Goal: Register for event/course

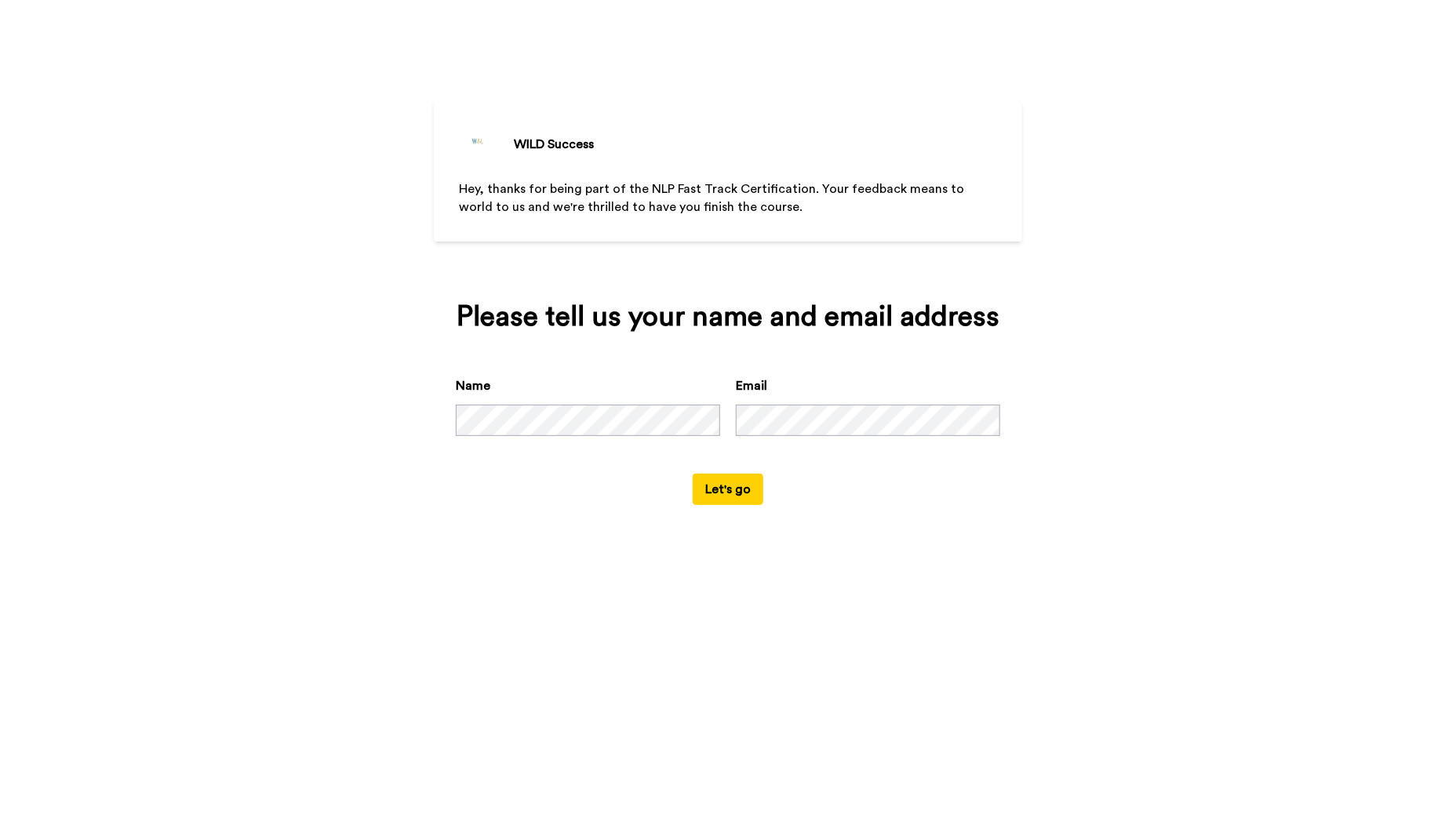
click at [721, 487] on button "Let's go" at bounding box center [727, 489] width 70 height 31
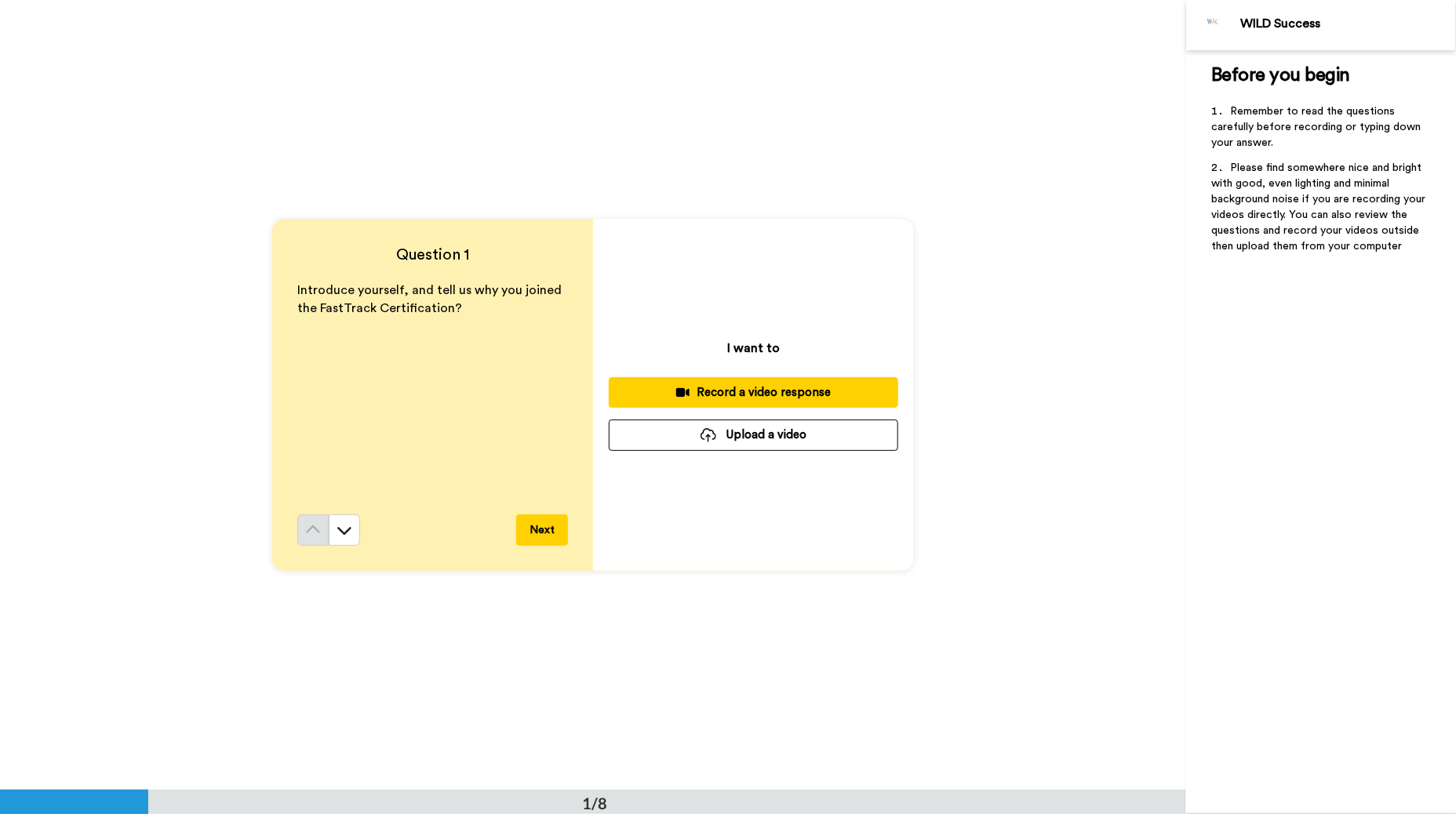
click at [532, 533] on button "Next" at bounding box center [542, 530] width 52 height 31
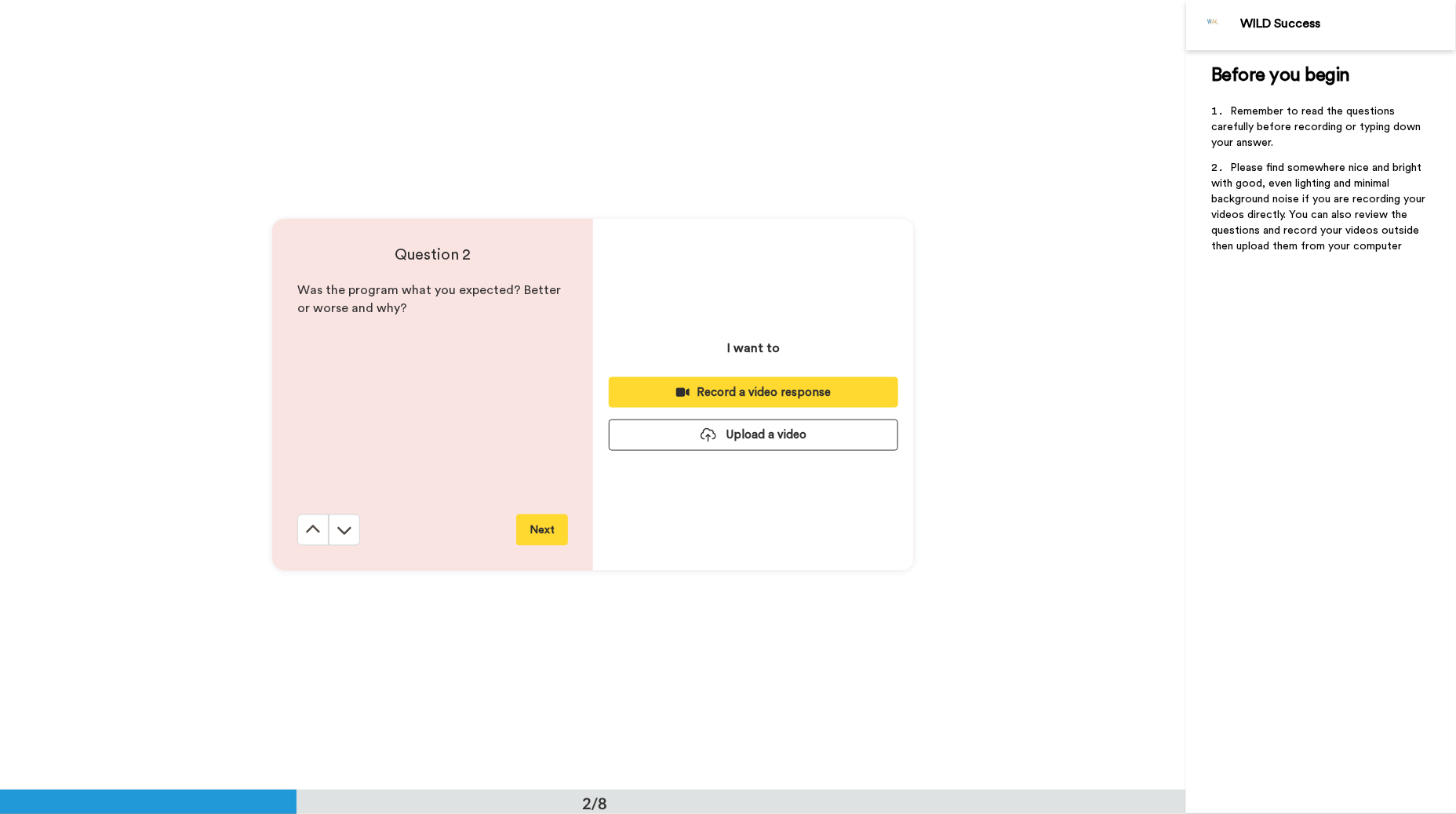
click at [532, 533] on button "Next" at bounding box center [542, 530] width 52 height 31
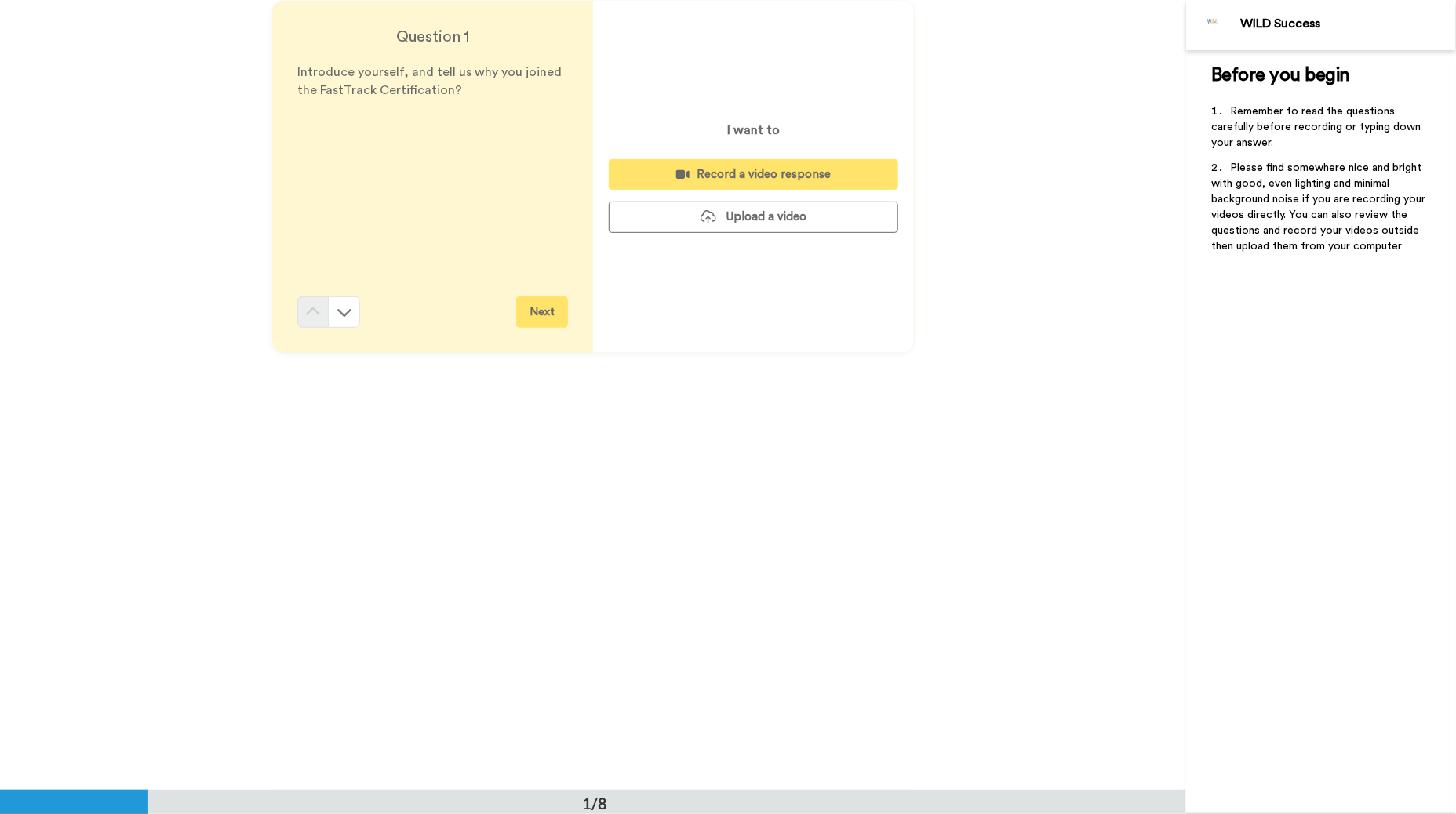
scroll to position [121, 0]
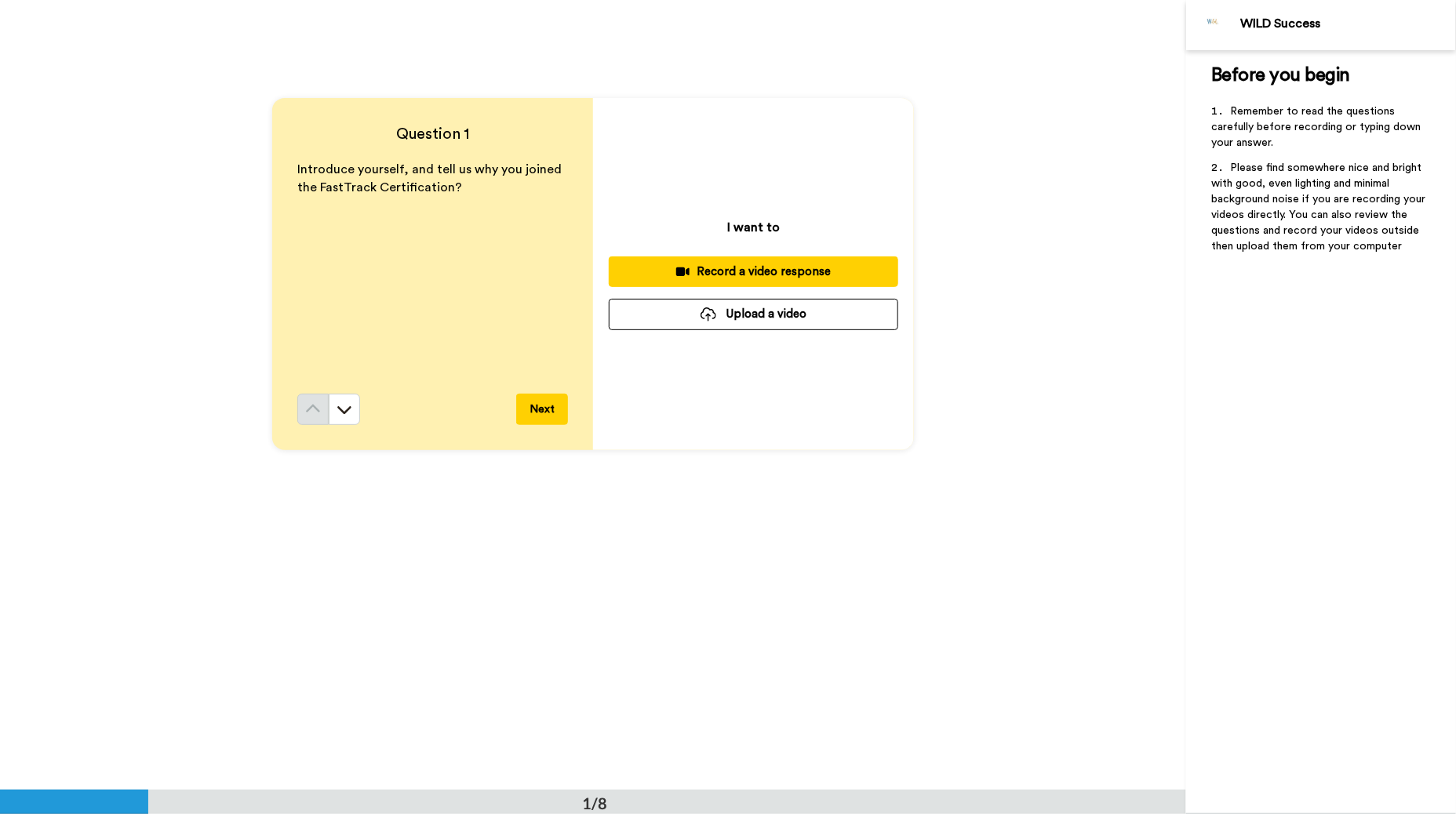
click at [1226, 75] on span "Before you begin" at bounding box center [1281, 76] width 139 height 19
click at [693, 271] on div "Record a video response" at bounding box center [753, 271] width 264 height 17
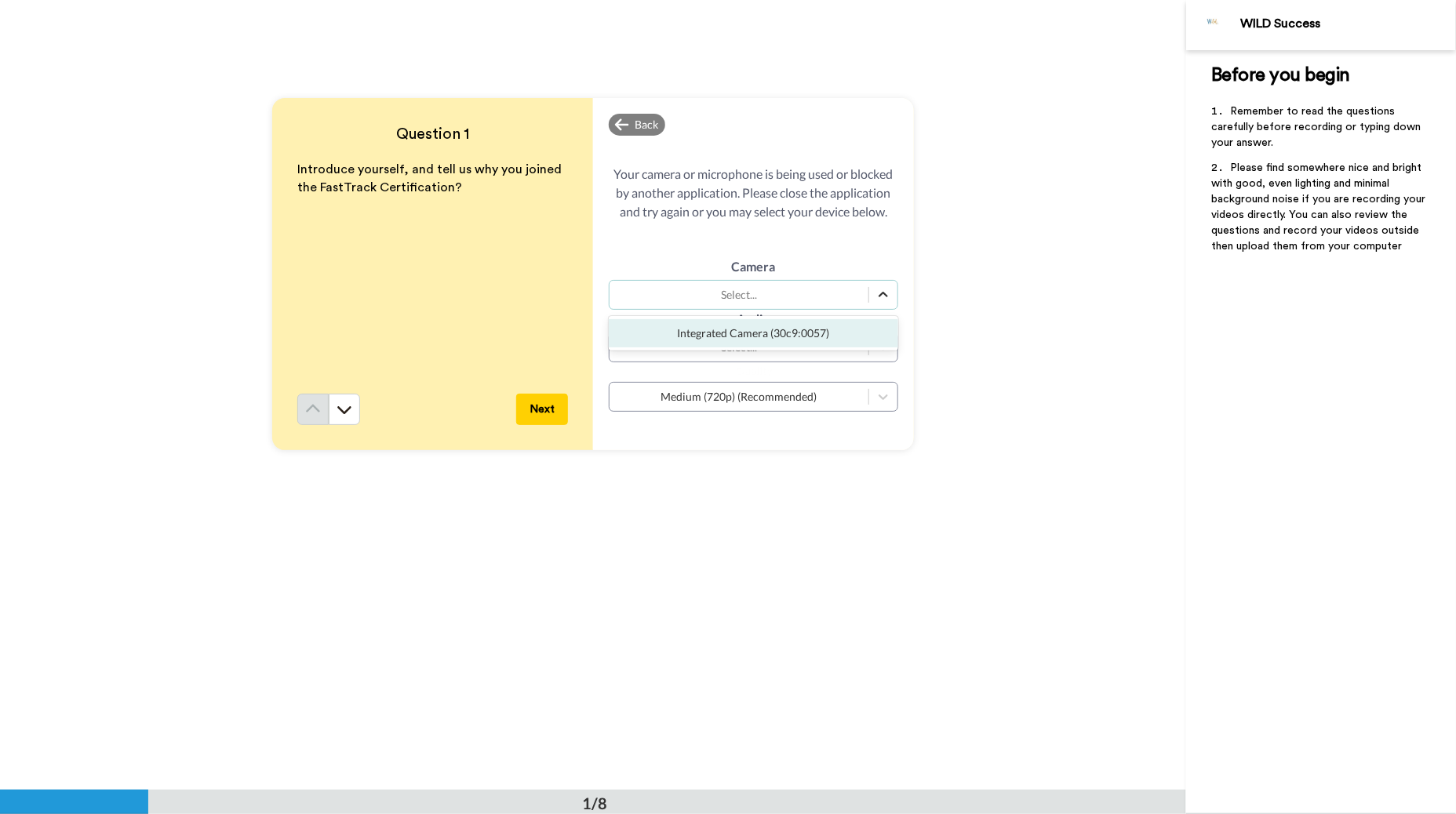
click at [877, 294] on icon at bounding box center [884, 294] width 16 height 16
click at [784, 335] on div "Integrated Camera (30c9:0057)" at bounding box center [753, 333] width 289 height 29
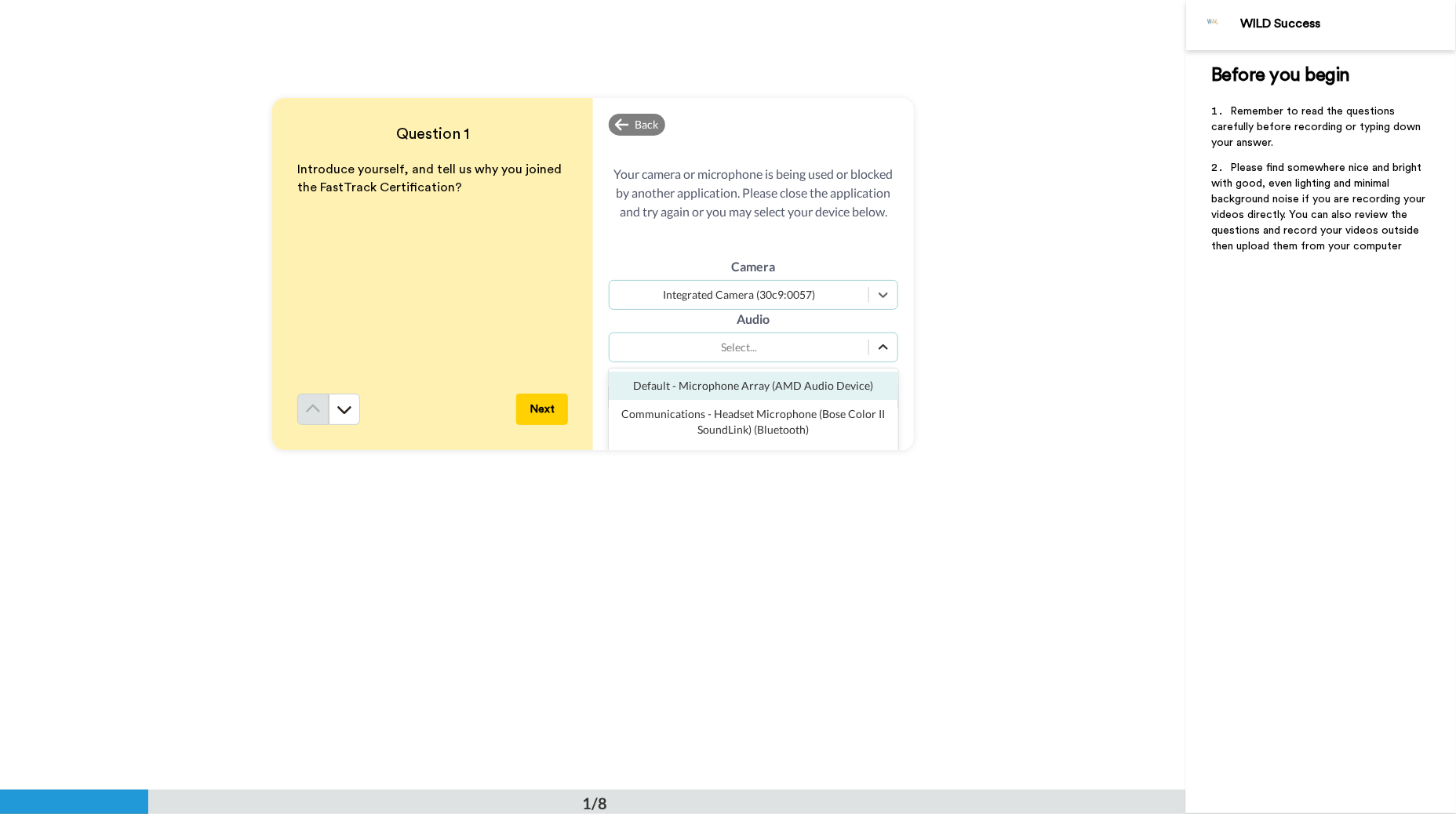
click at [884, 344] on icon at bounding box center [884, 347] width 16 height 16
click at [824, 381] on div "Default - Microphone Array (AMD Audio Device)" at bounding box center [753, 386] width 289 height 29
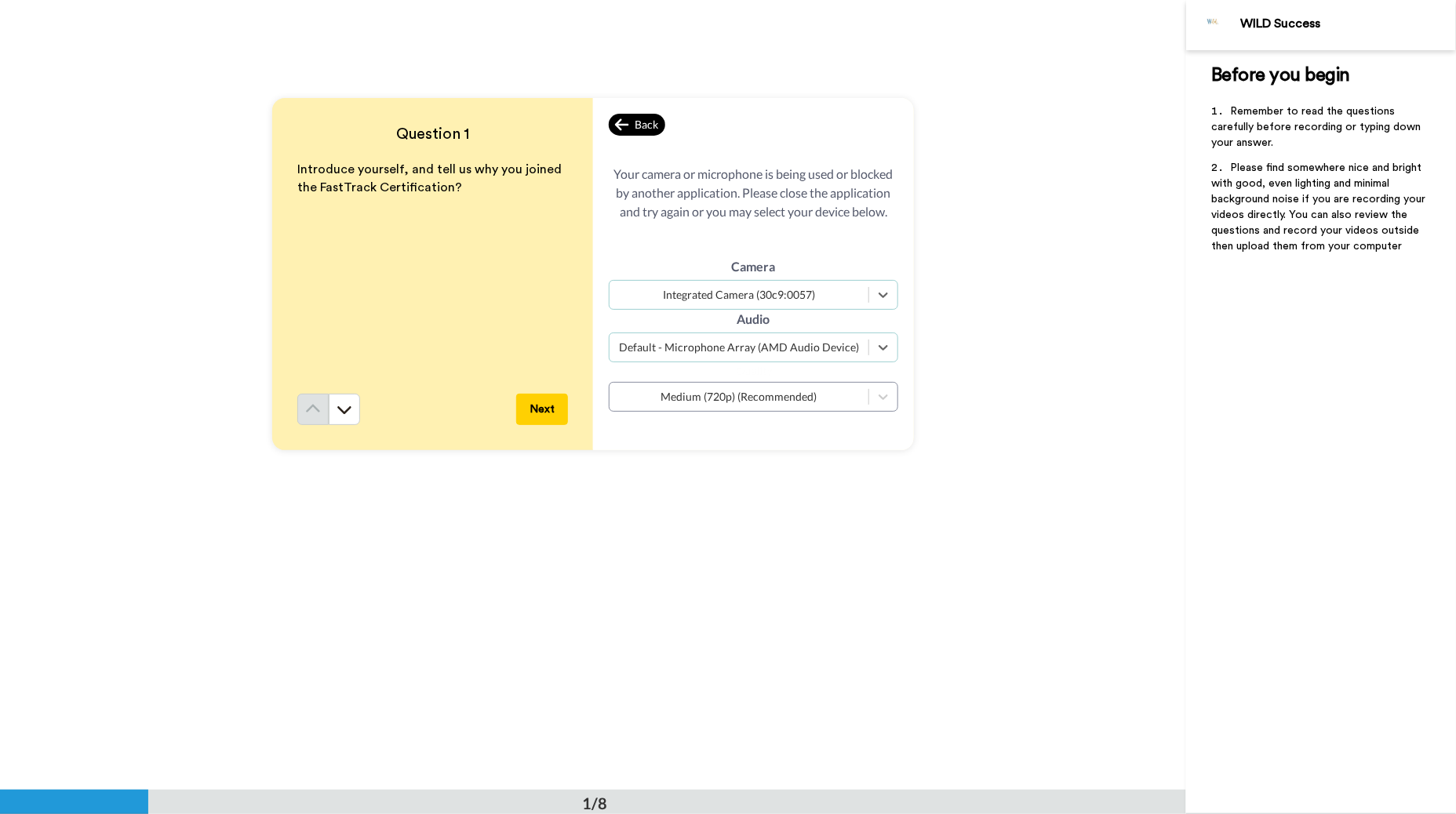
click at [615, 128] on icon at bounding box center [622, 125] width 14 height 16
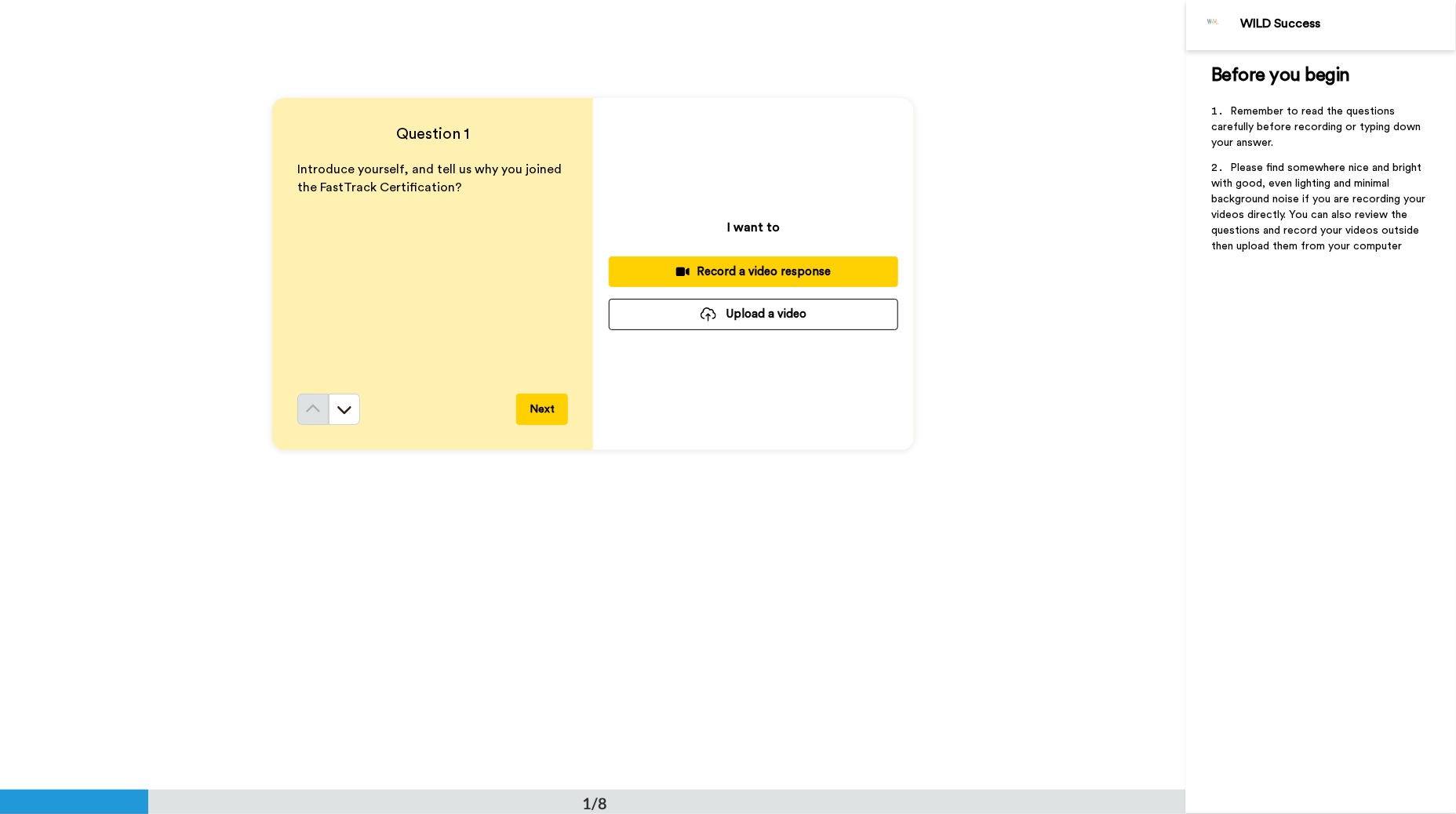
click at [749, 267] on div "Record a video response" at bounding box center [753, 271] width 264 height 17
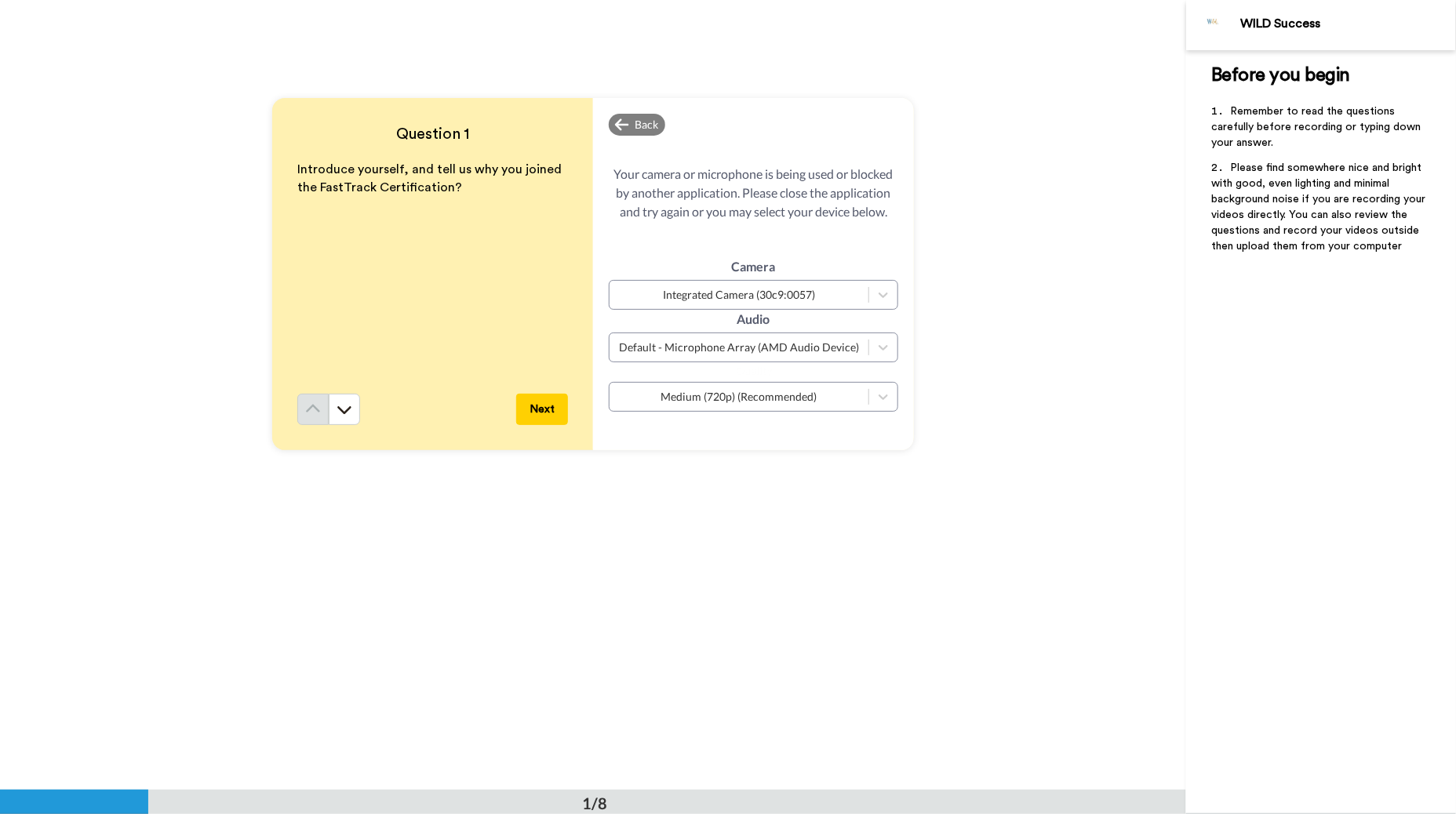
click at [537, 412] on button "Next" at bounding box center [542, 409] width 52 height 31
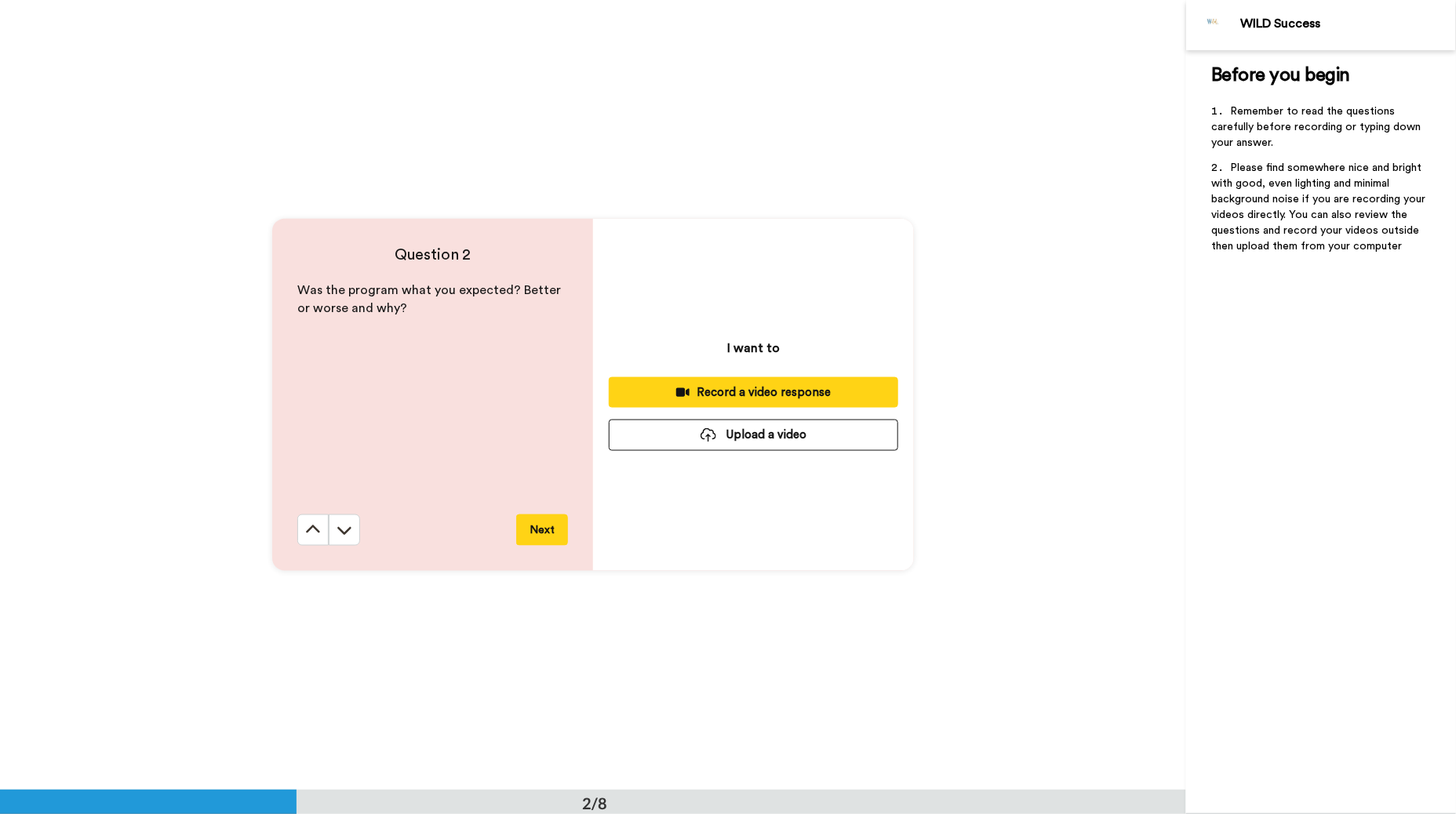
scroll to position [790, 0]
click at [737, 387] on div "Record a video response" at bounding box center [753, 392] width 264 height 17
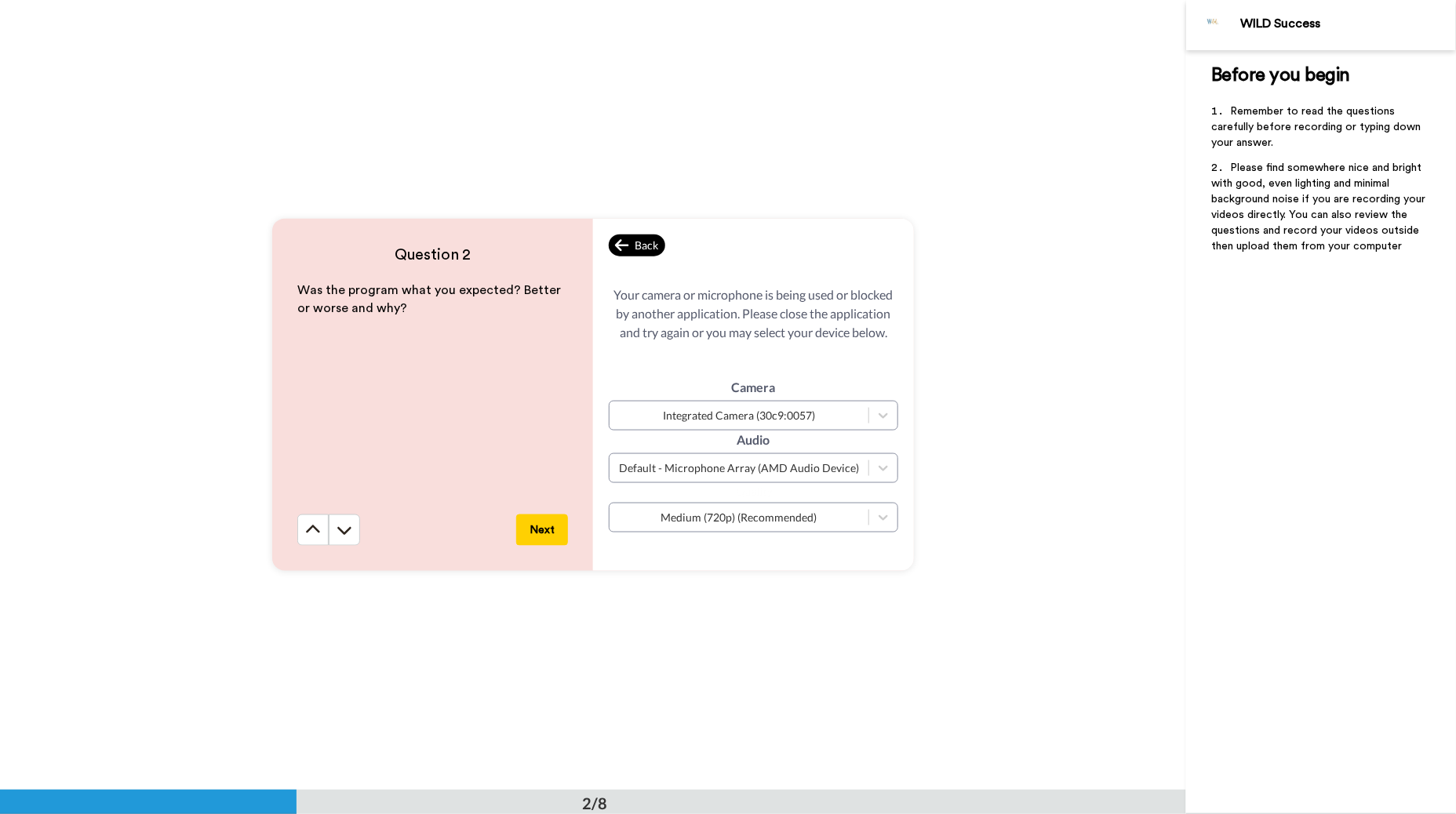
click at [610, 247] on div "Back" at bounding box center [637, 245] width 56 height 22
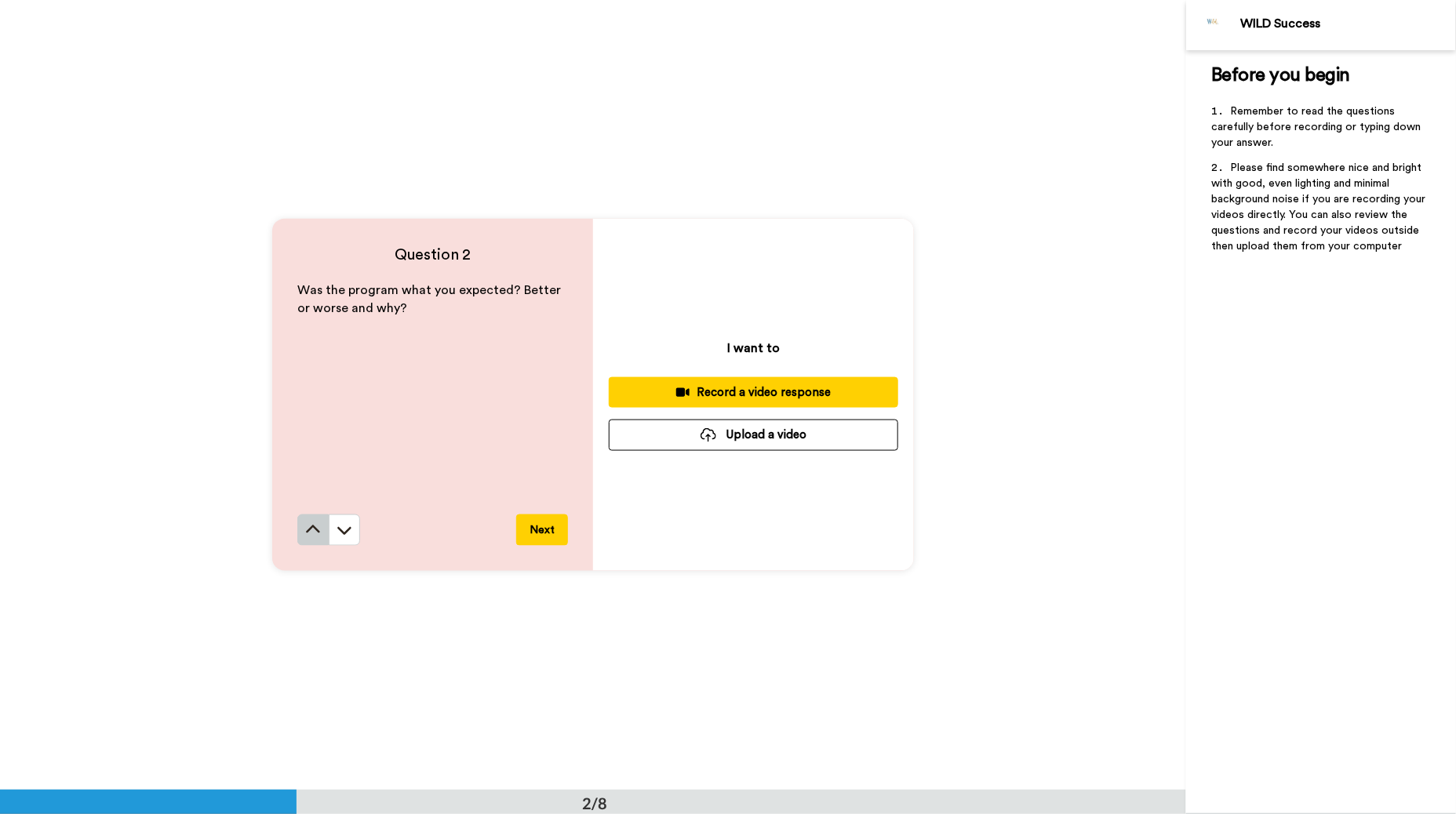
click at [305, 537] on icon at bounding box center [313, 530] width 16 height 16
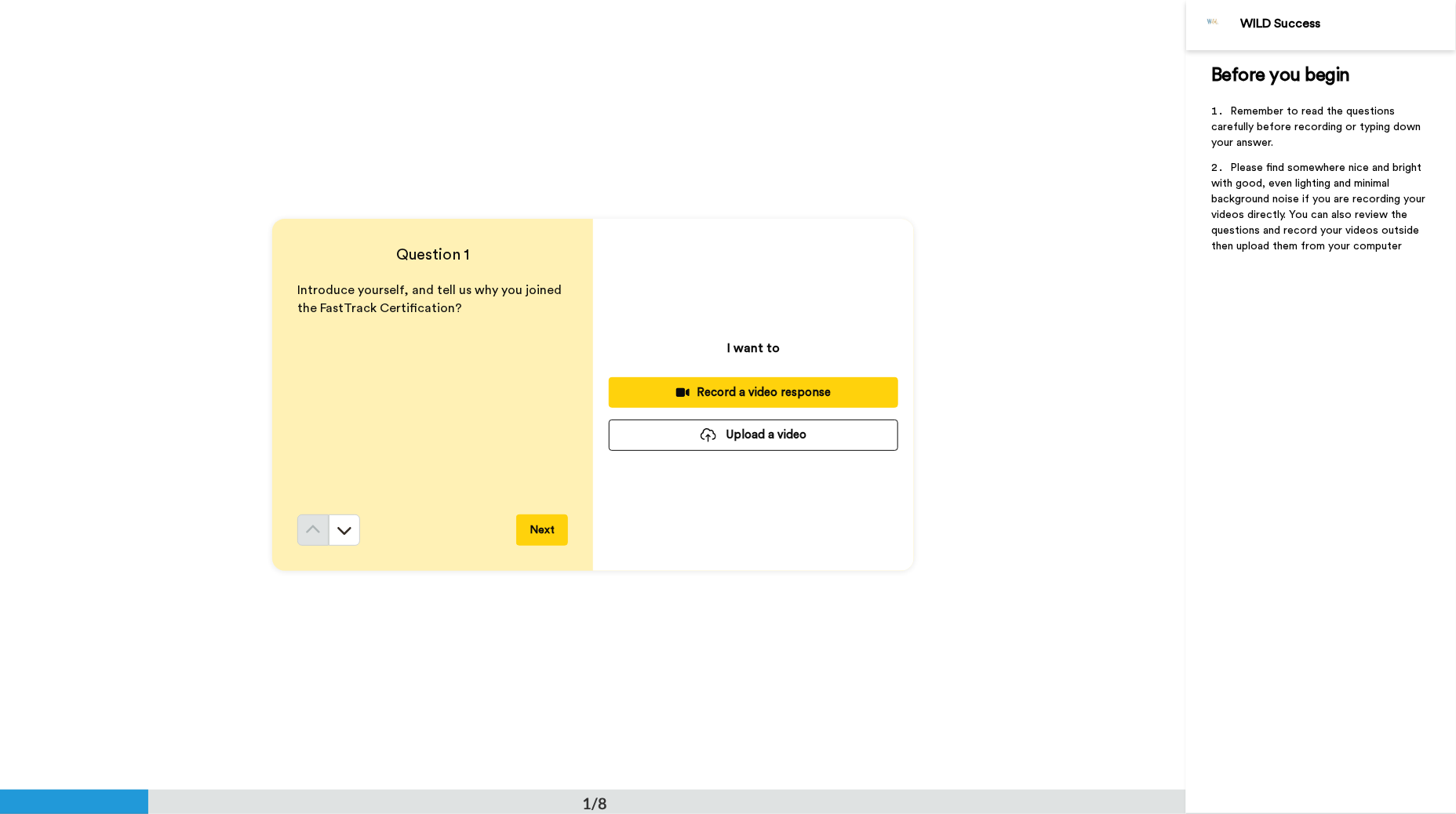
scroll to position [0, 0]
click at [725, 385] on div "Record a video response" at bounding box center [753, 392] width 264 height 17
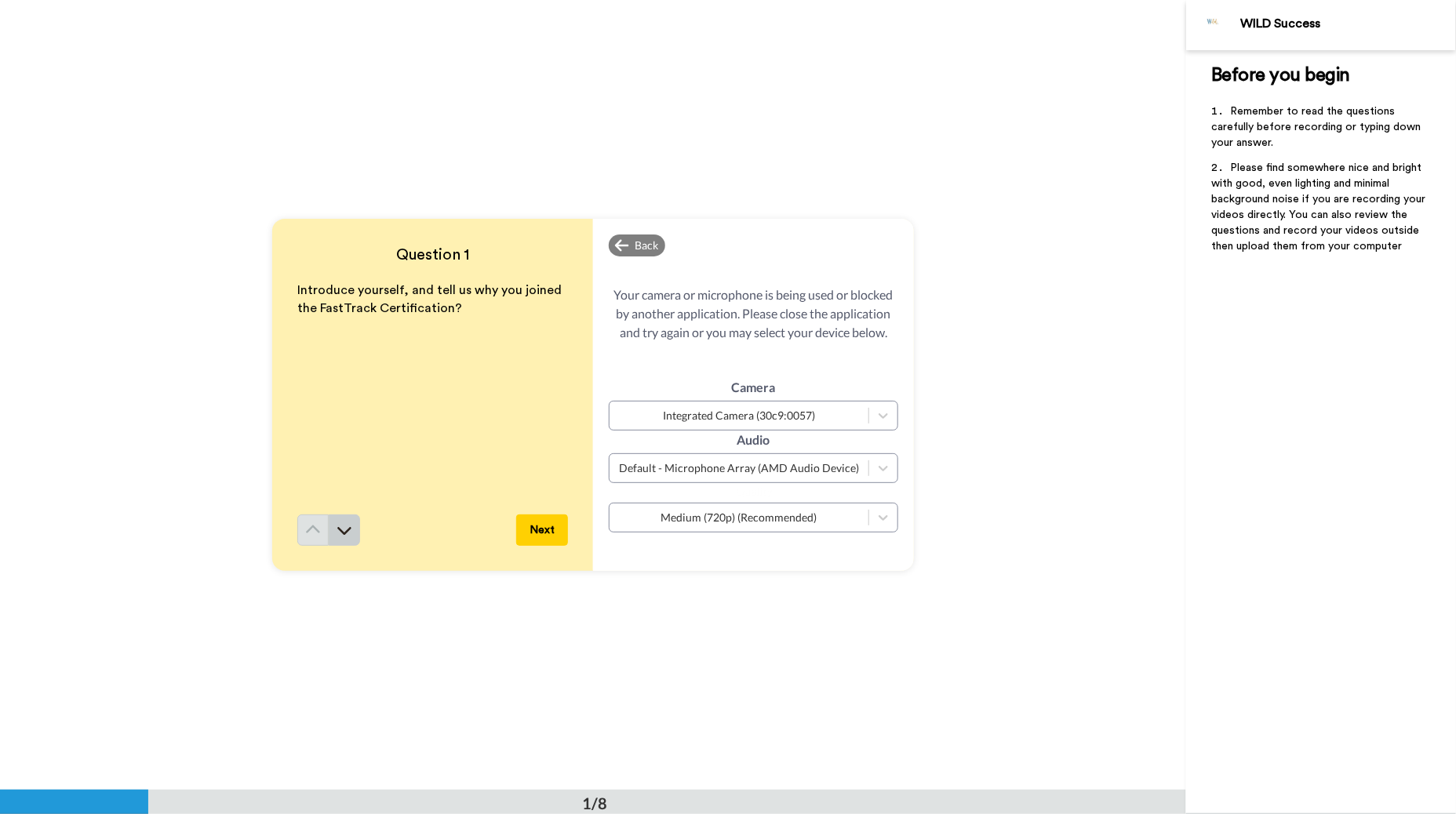
click at [336, 535] on icon at bounding box center [344, 530] width 16 height 16
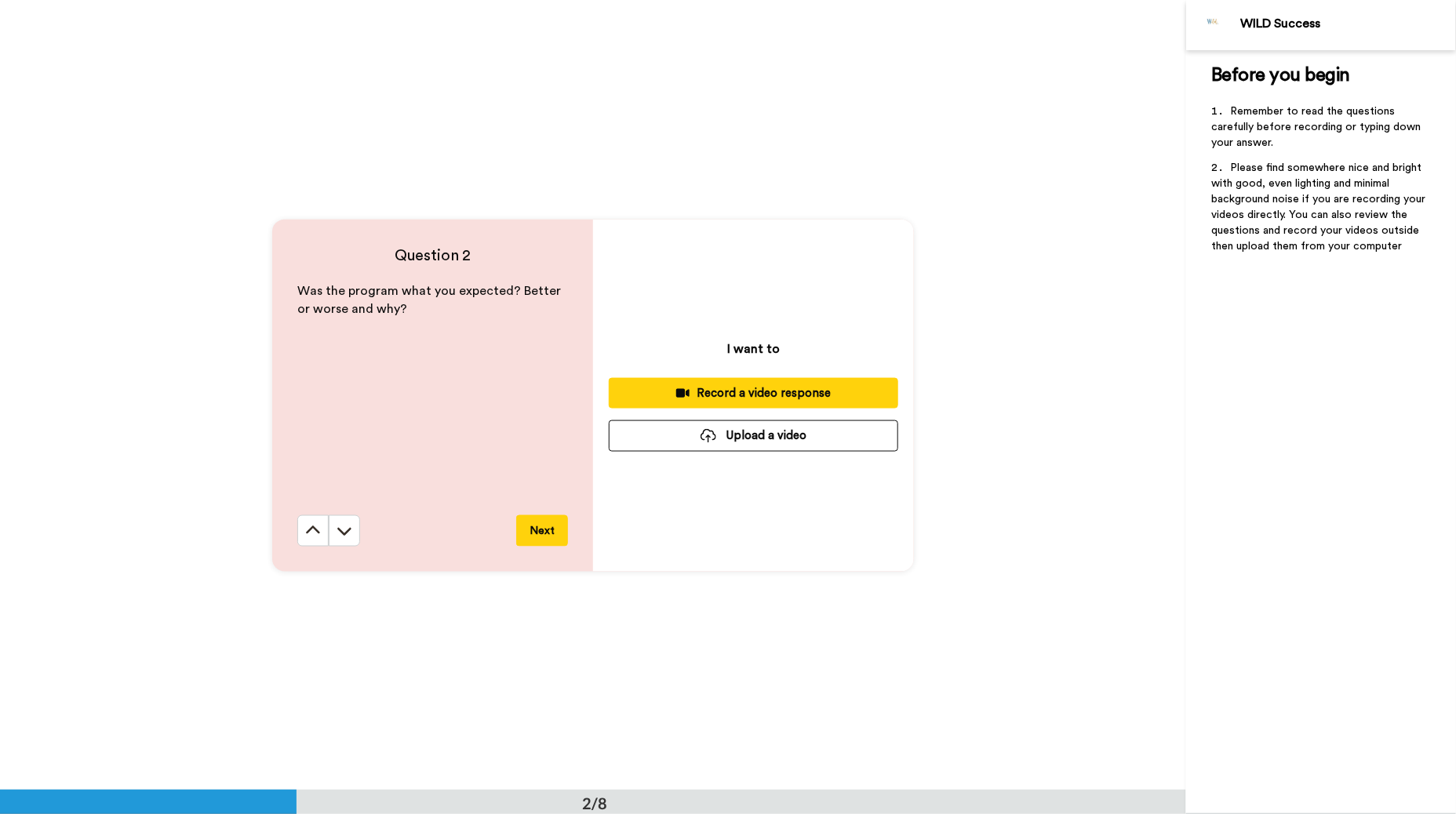
scroll to position [790, 0]
click at [297, 534] on button at bounding box center [313, 530] width 31 height 31
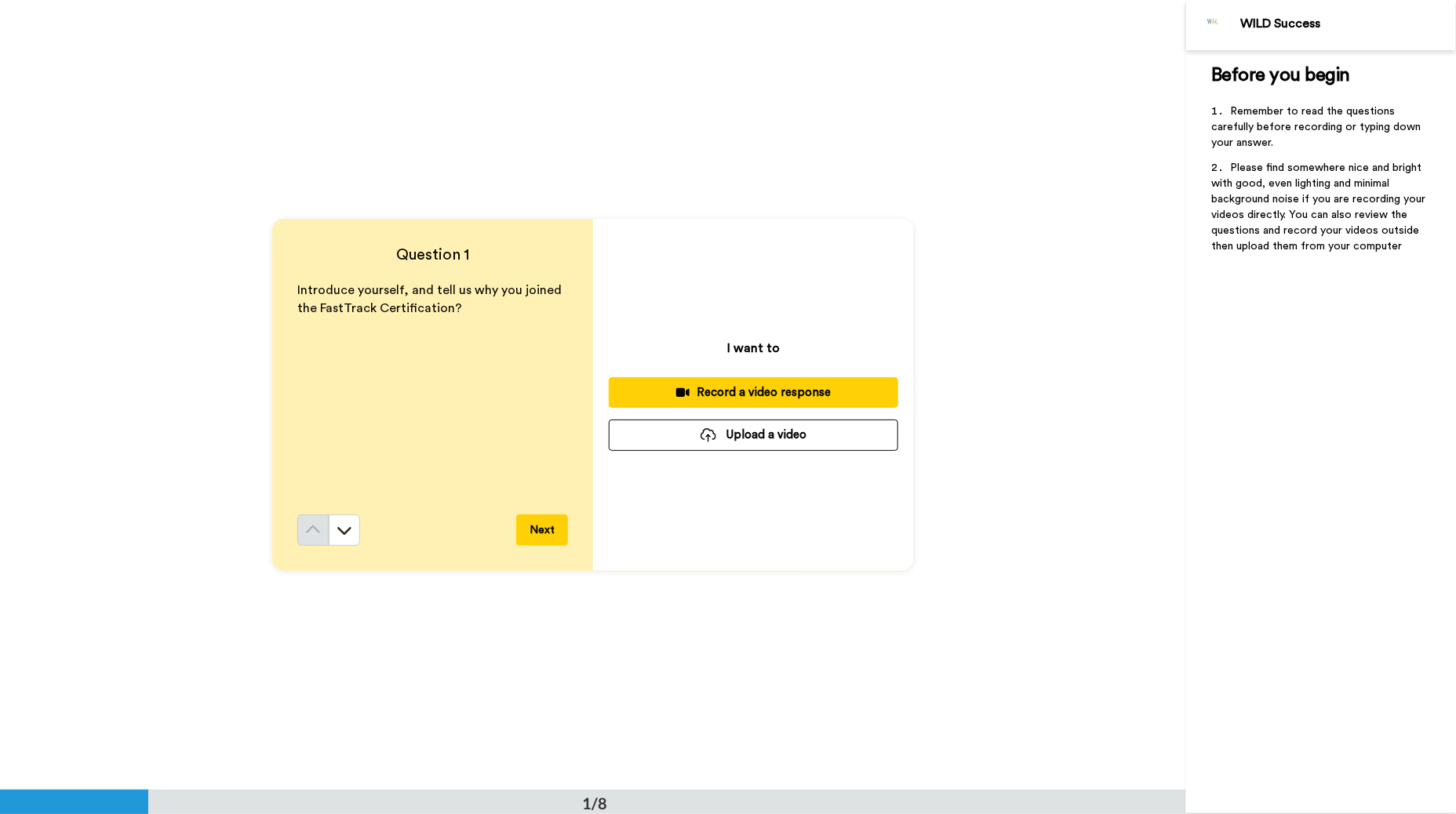
scroll to position [0, 0]
click at [685, 394] on icon at bounding box center [682, 393] width 13 height 9
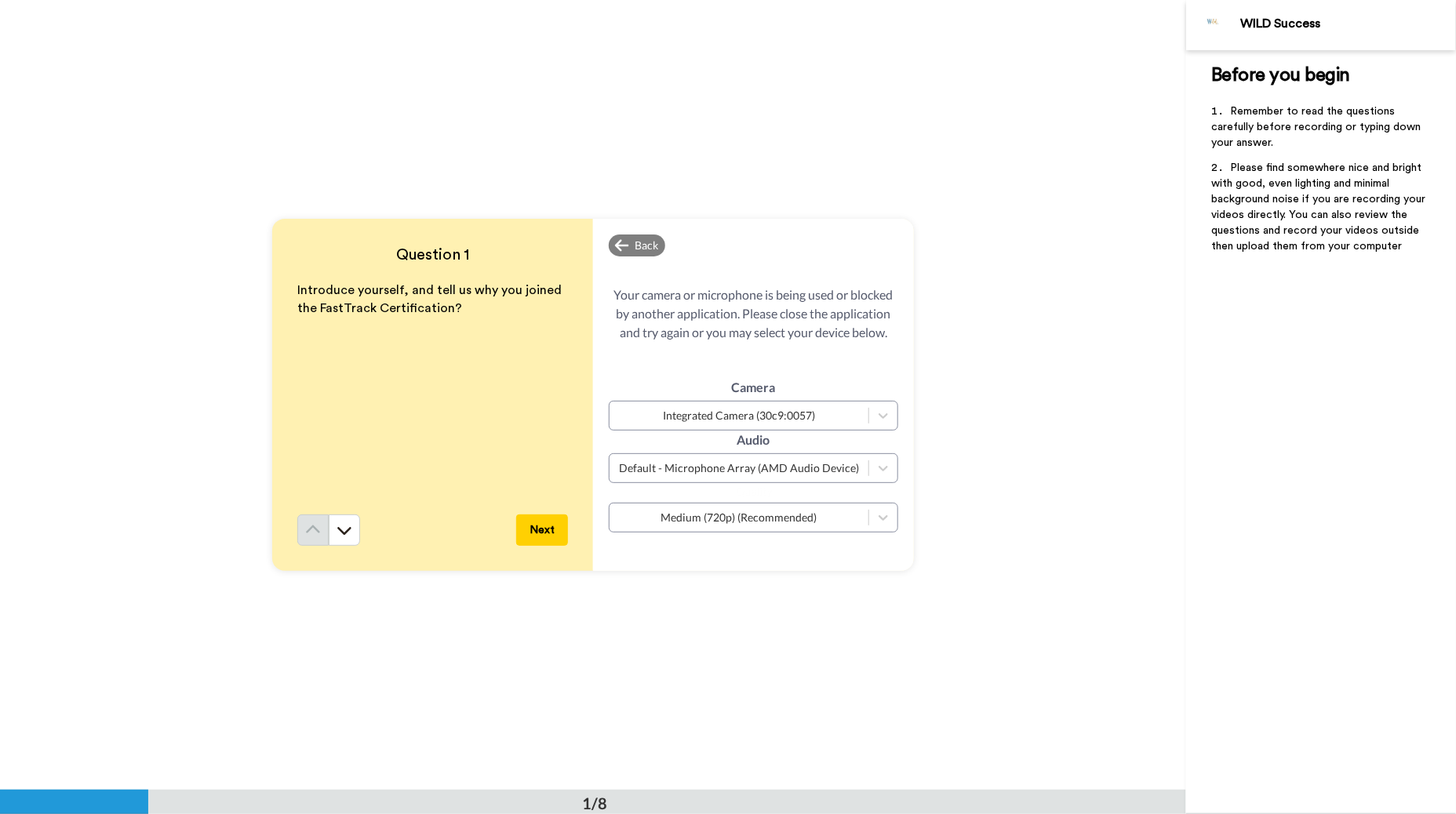
click at [361, 363] on div "Introduce yourself, and tell us why you joined the FastTrack Certification?" at bounding box center [432, 398] width 270 height 233
click at [619, 248] on icon at bounding box center [622, 246] width 14 height 16
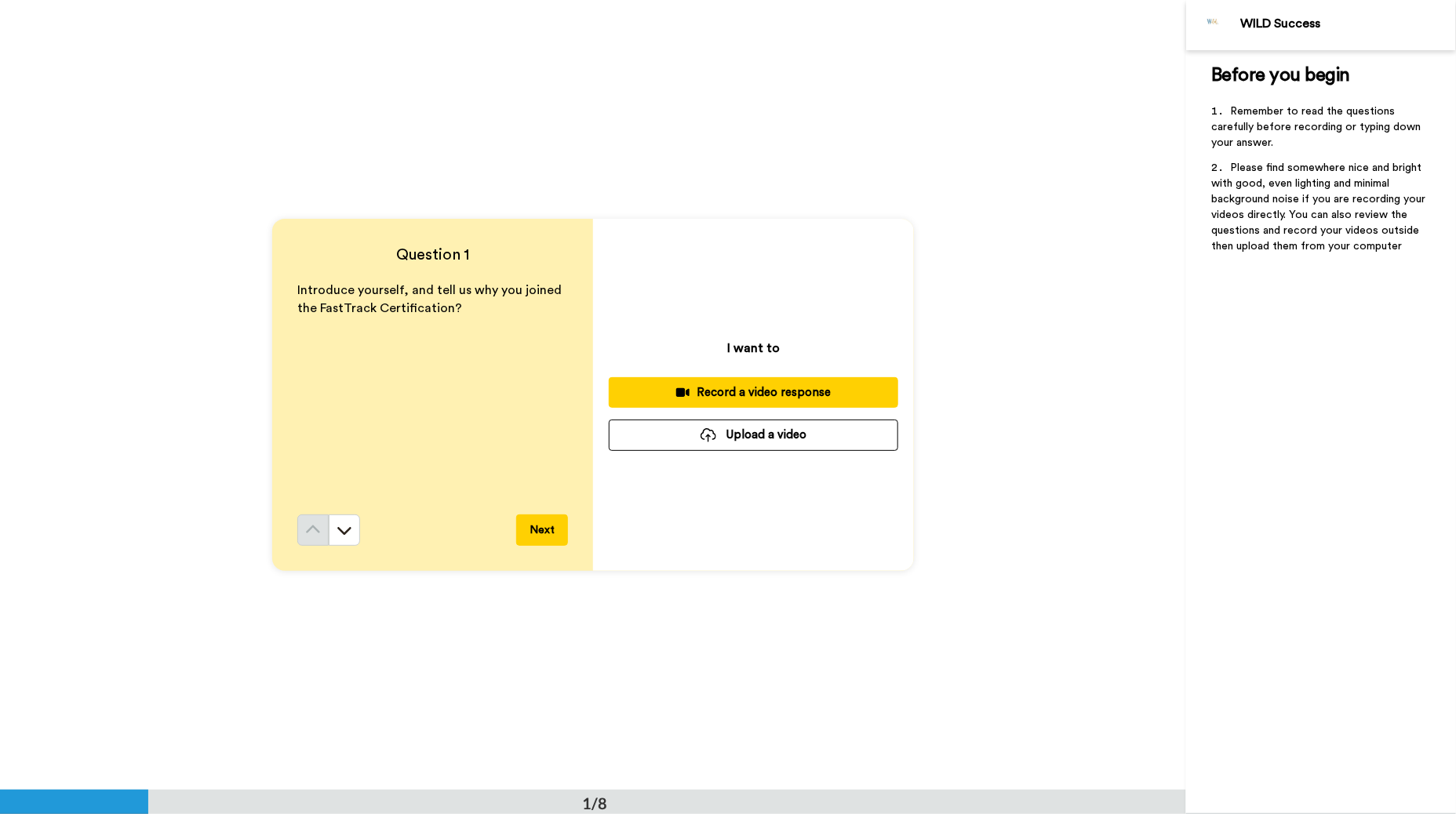
click at [374, 364] on div "Introduce yourself, and tell us why you joined the FastTrack Certification?" at bounding box center [432, 398] width 270 height 233
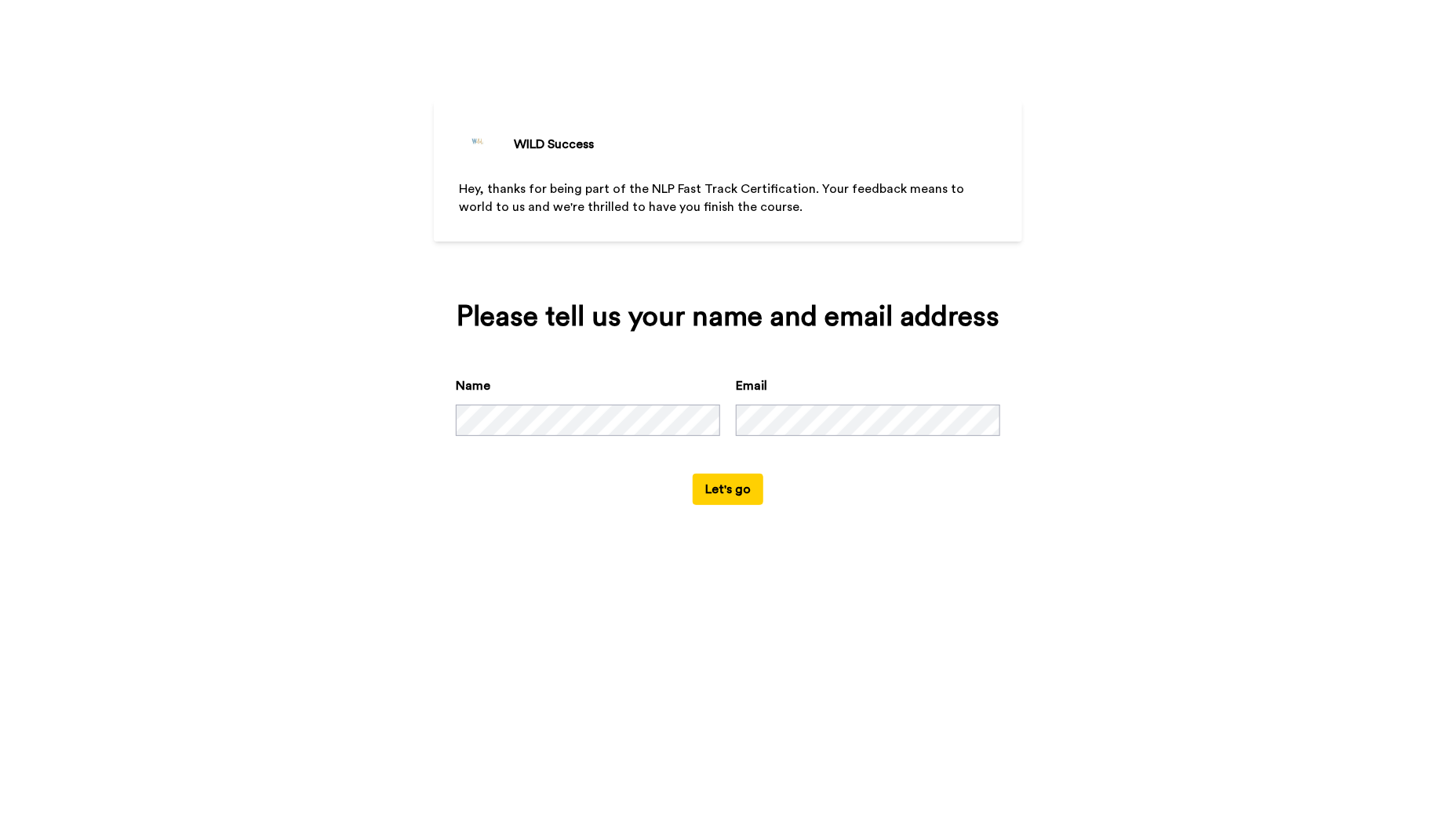
click at [718, 495] on button "Let's go" at bounding box center [727, 489] width 70 height 31
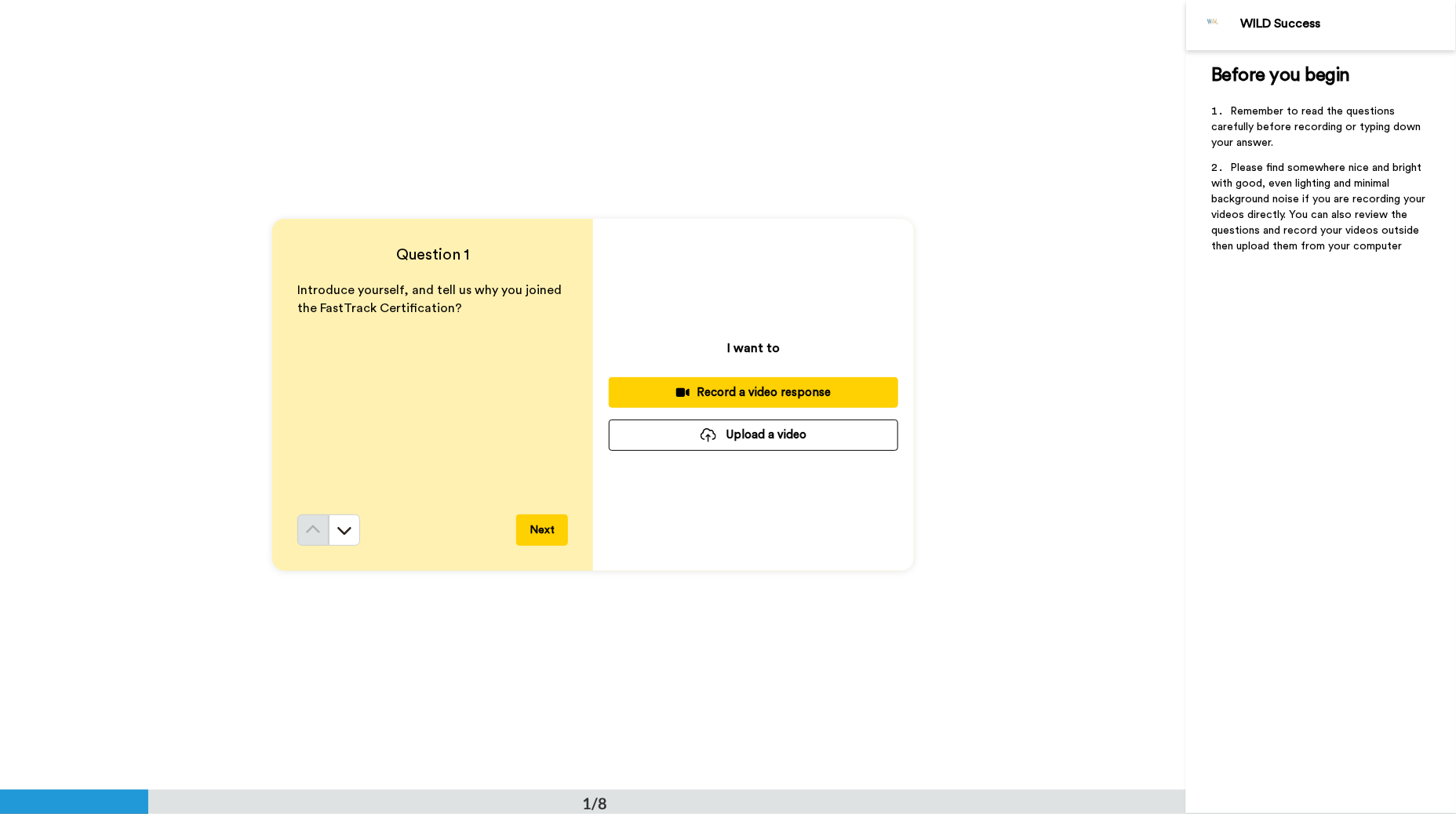
click at [732, 394] on div "Record a video response" at bounding box center [753, 392] width 264 height 17
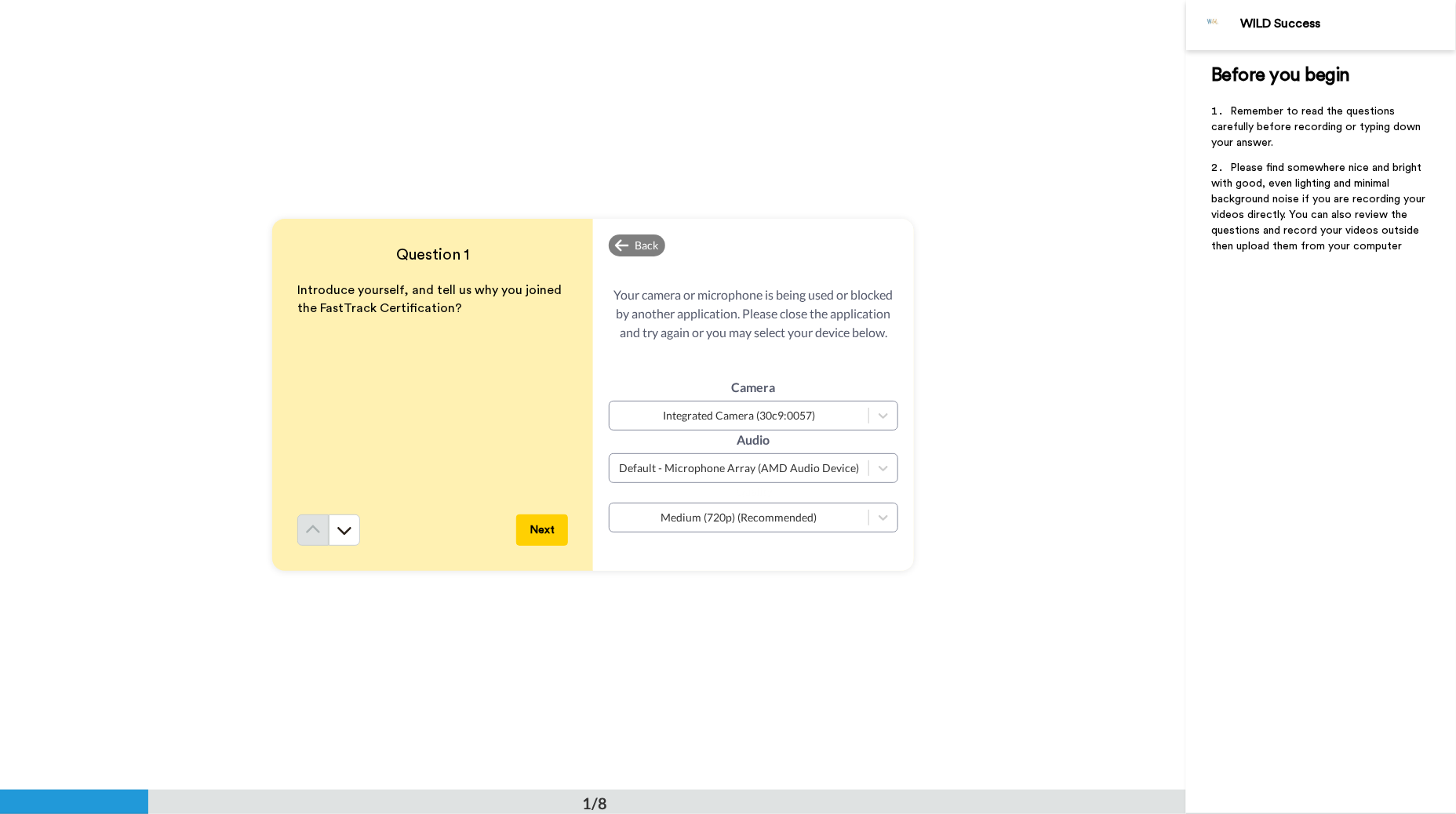
click at [537, 530] on button "Next" at bounding box center [542, 530] width 52 height 31
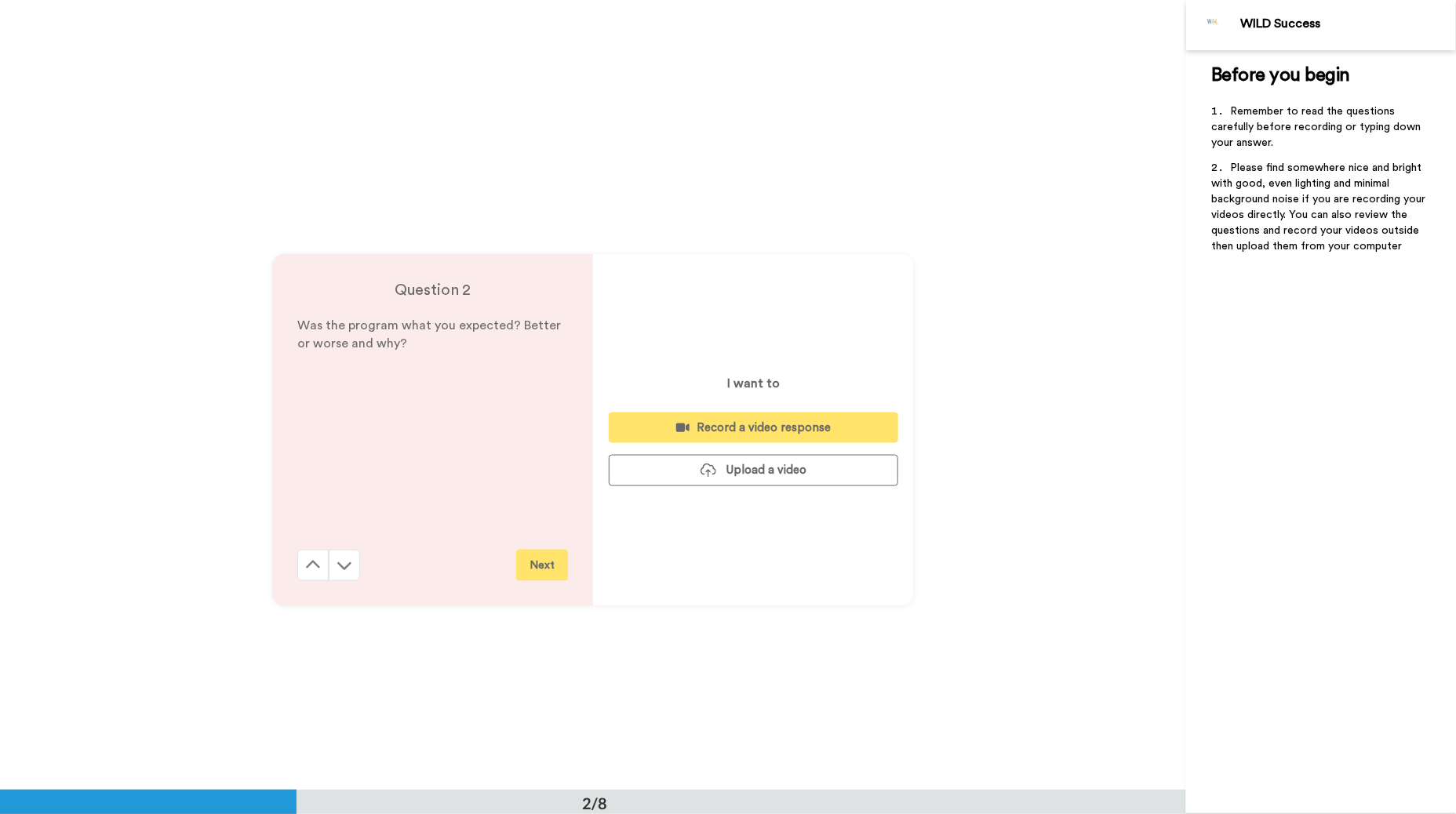
scroll to position [790, 0]
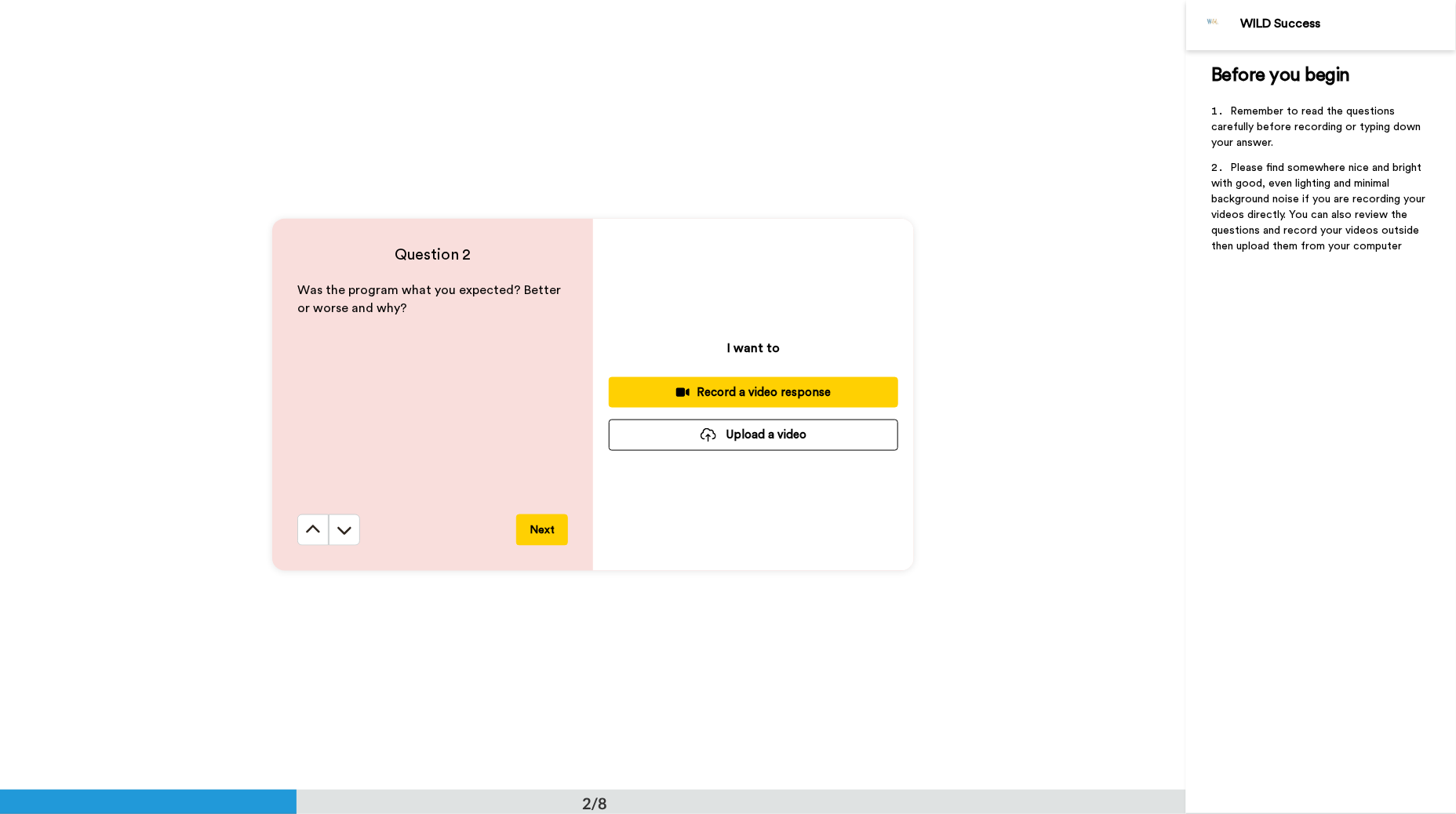
click at [735, 396] on div "Record a video response" at bounding box center [753, 392] width 264 height 17
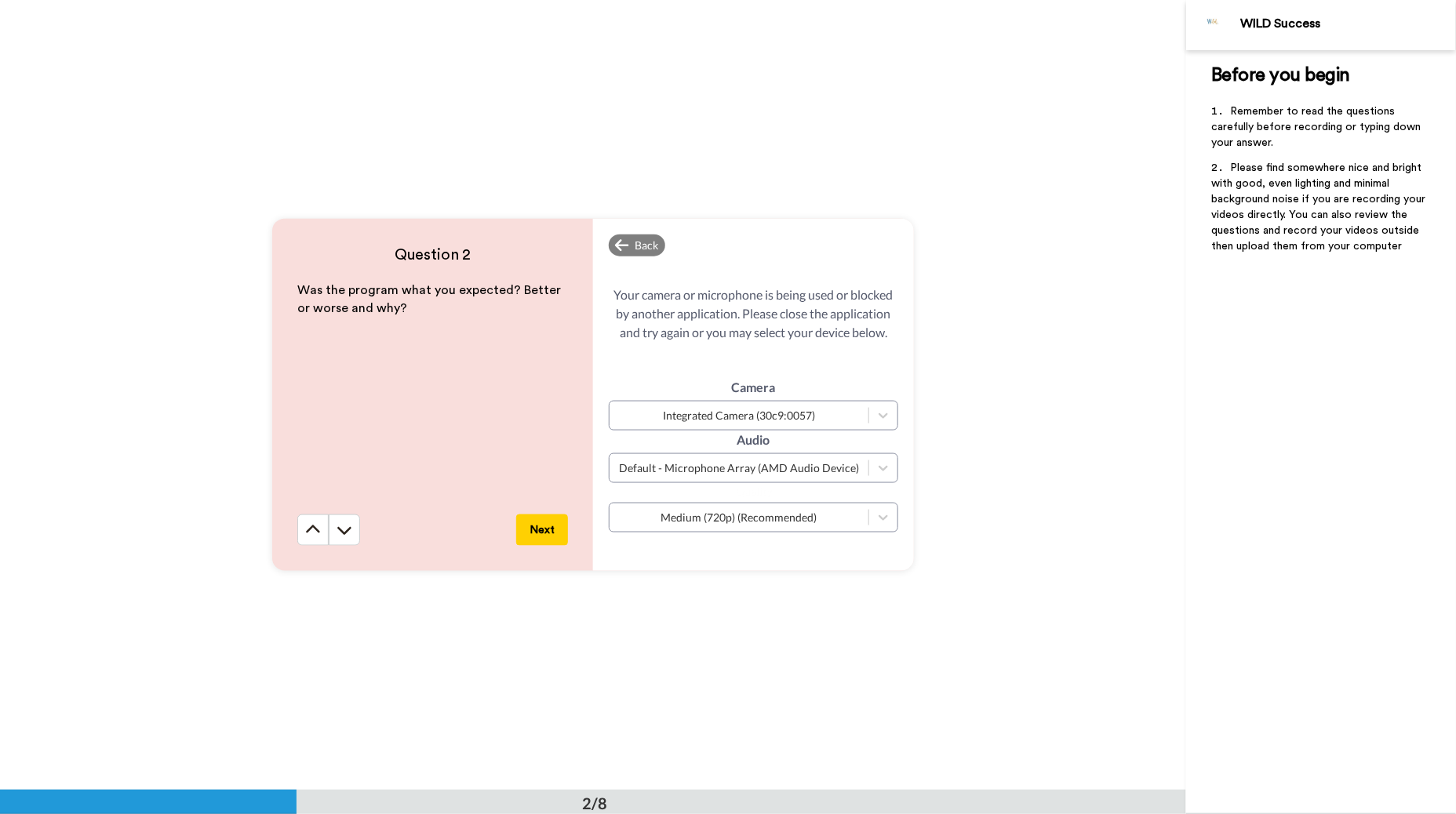
click at [546, 528] on button "Next" at bounding box center [542, 530] width 52 height 31
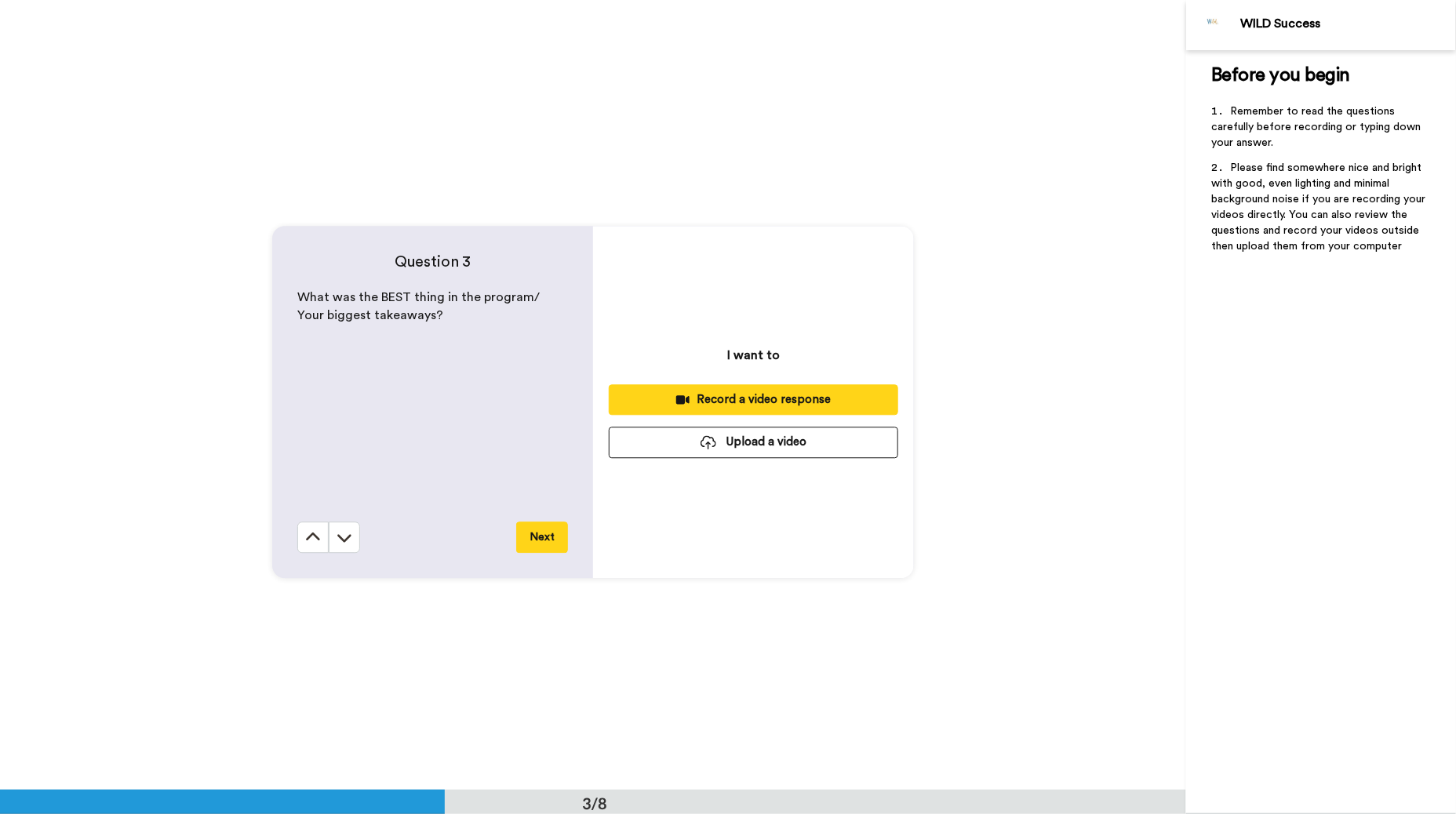
scroll to position [1579, 0]
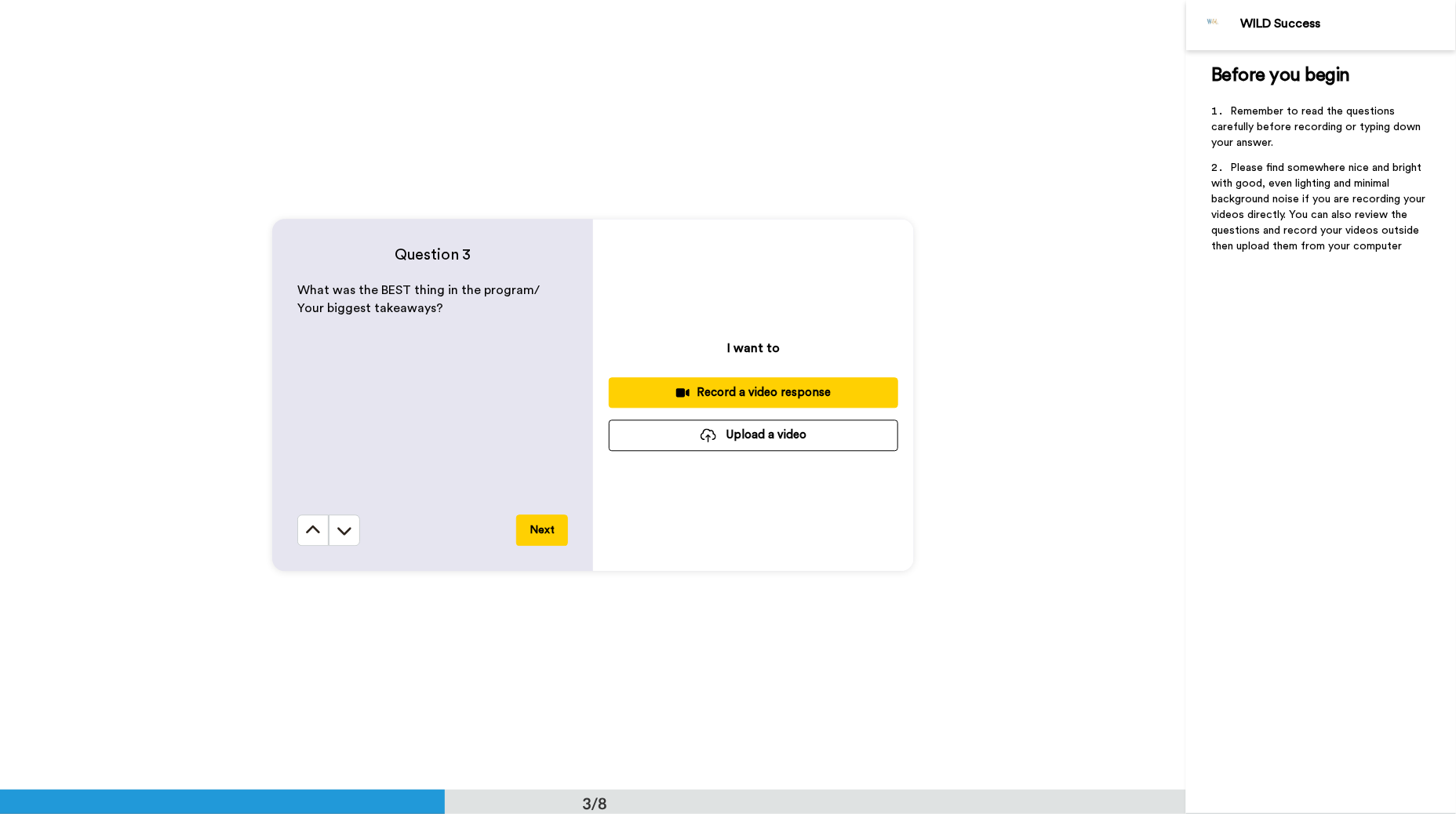
click at [759, 384] on button "Record a video response" at bounding box center [753, 392] width 289 height 30
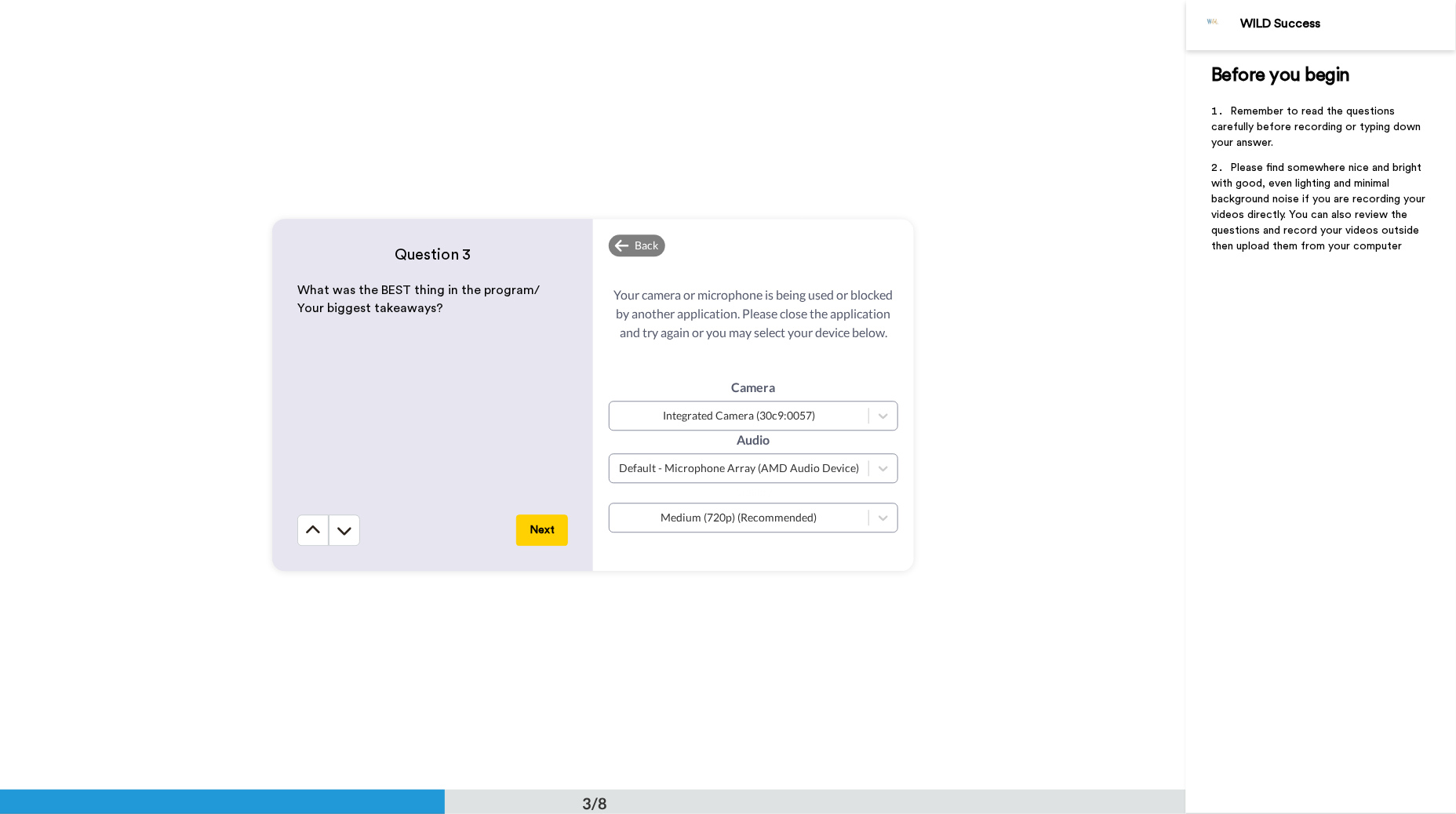
click at [536, 525] on button "Next" at bounding box center [542, 530] width 52 height 31
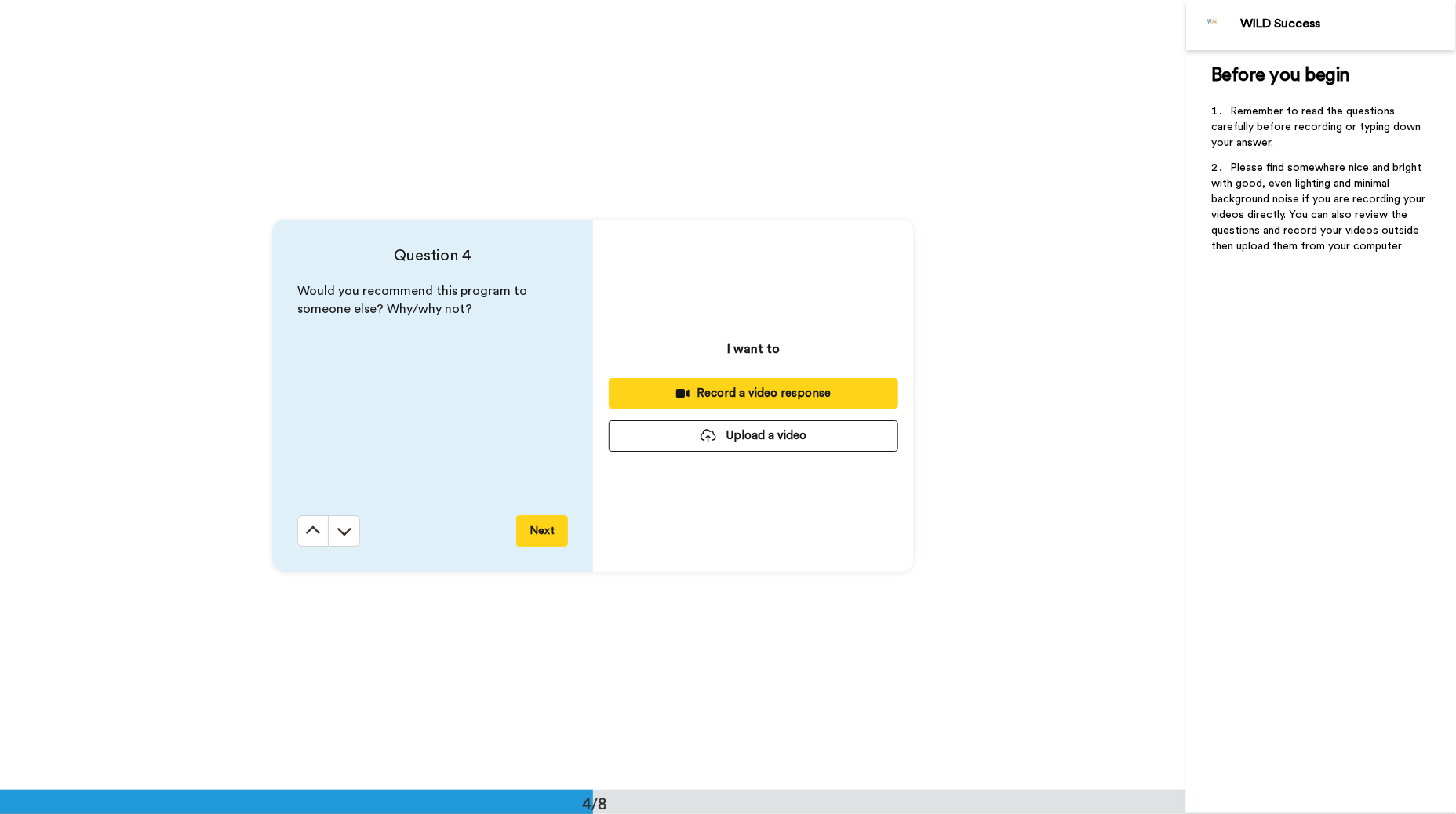
scroll to position [2371, 0]
click at [715, 400] on div "Record a video response" at bounding box center [753, 392] width 264 height 17
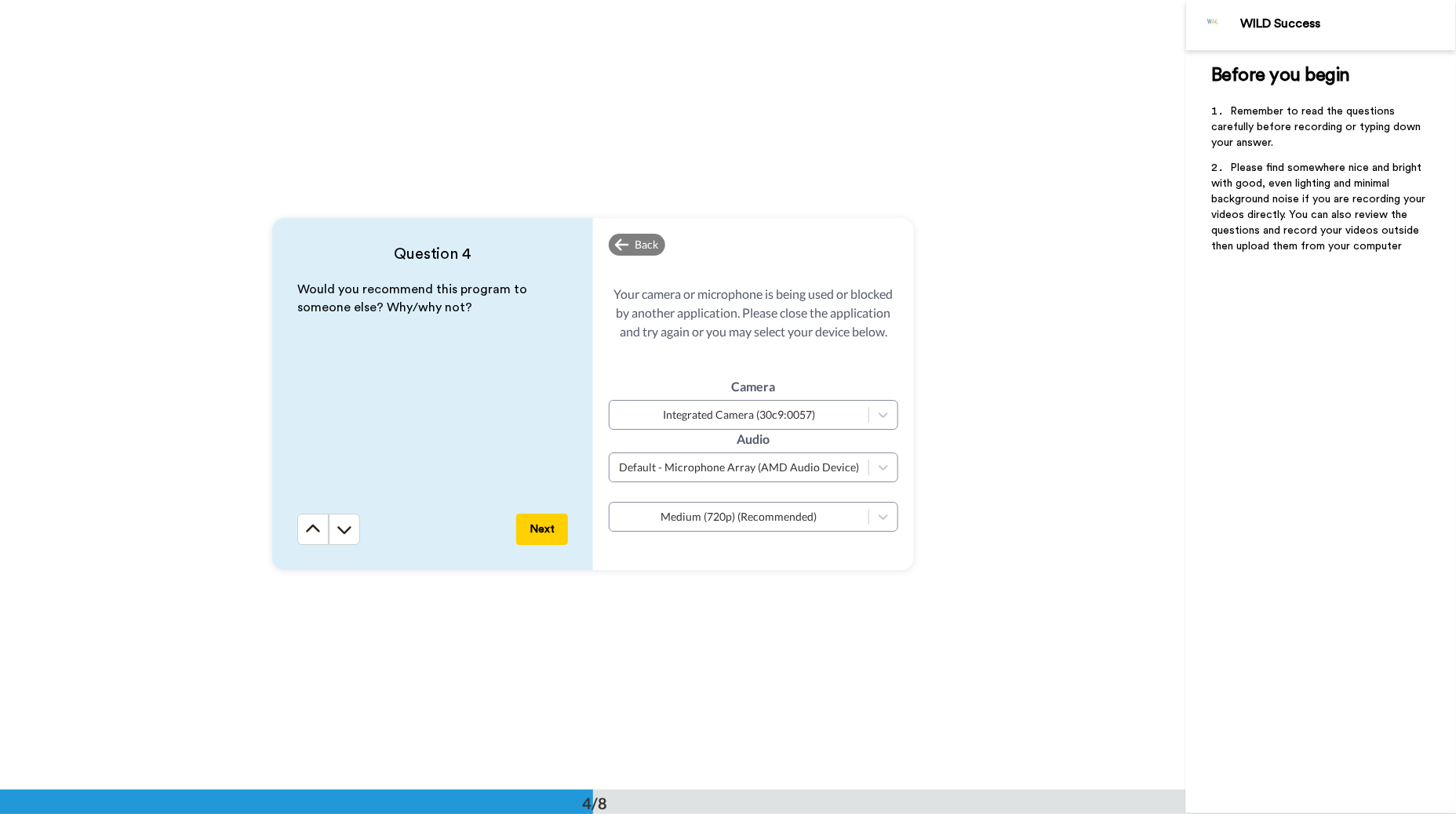
click at [537, 530] on button "Next" at bounding box center [542, 529] width 52 height 31
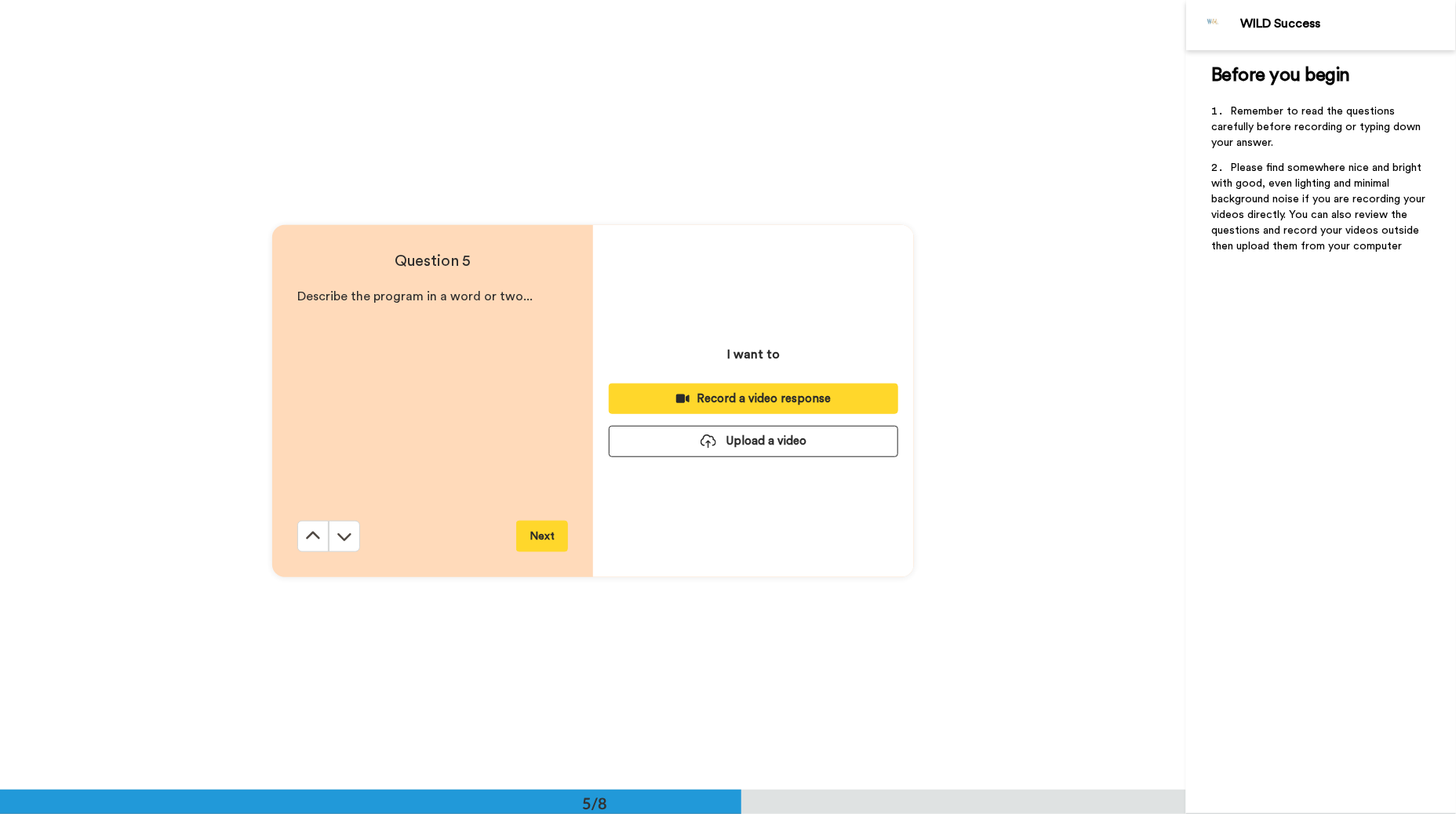
scroll to position [3160, 0]
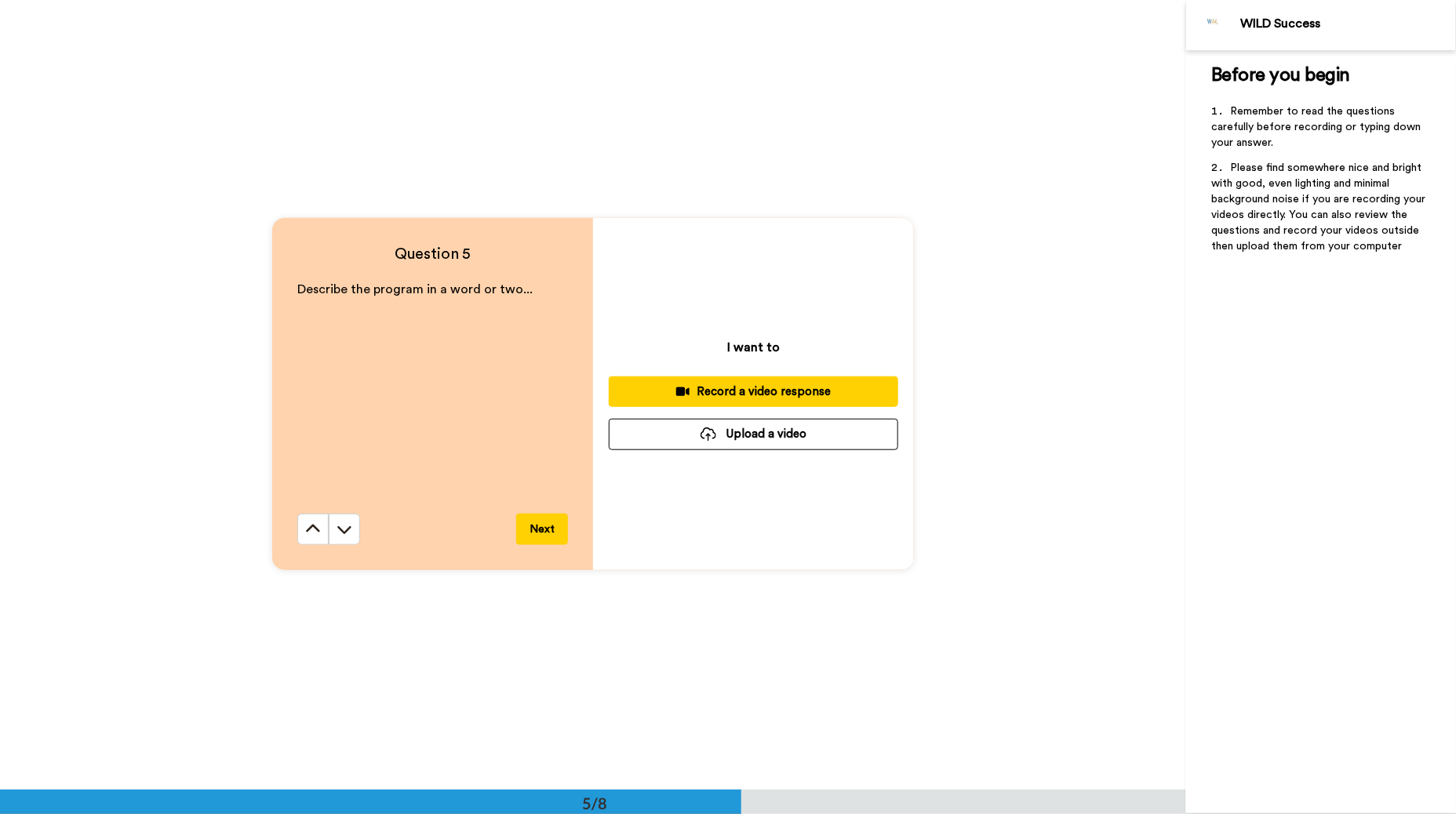
click at [747, 388] on div "Record a video response" at bounding box center [753, 392] width 264 height 17
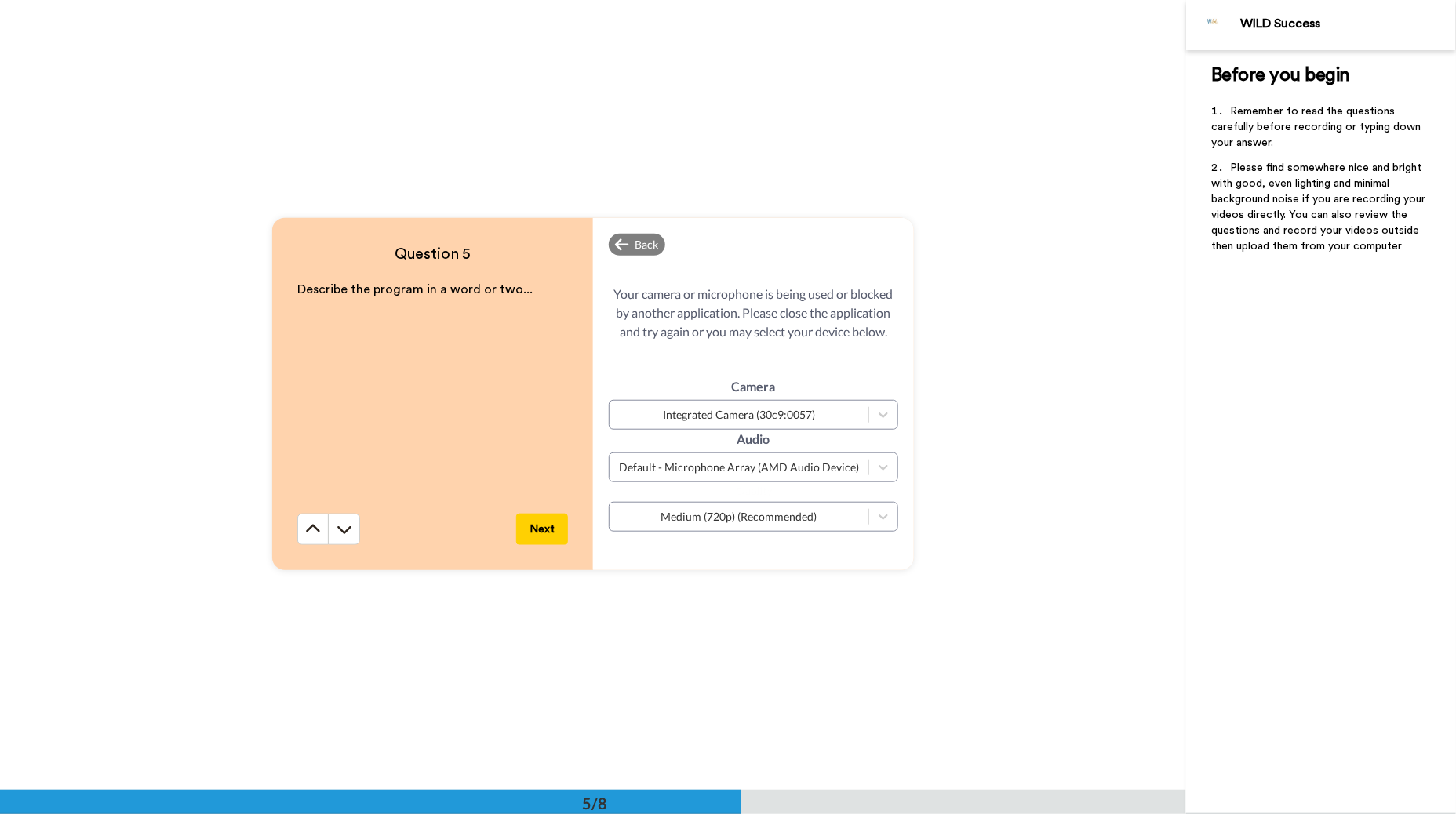
click at [553, 524] on button "Next" at bounding box center [542, 529] width 52 height 31
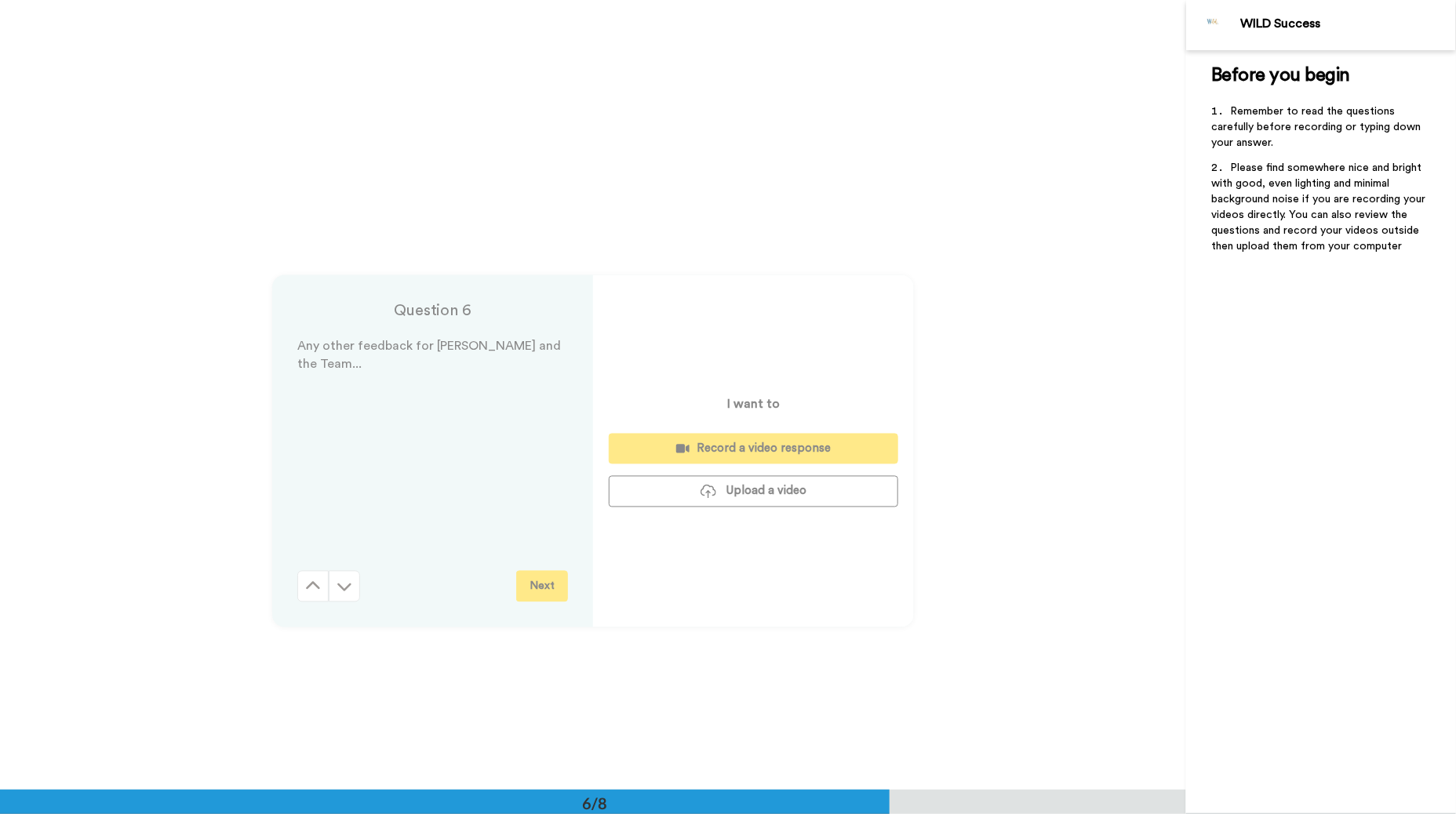
scroll to position [3950, 0]
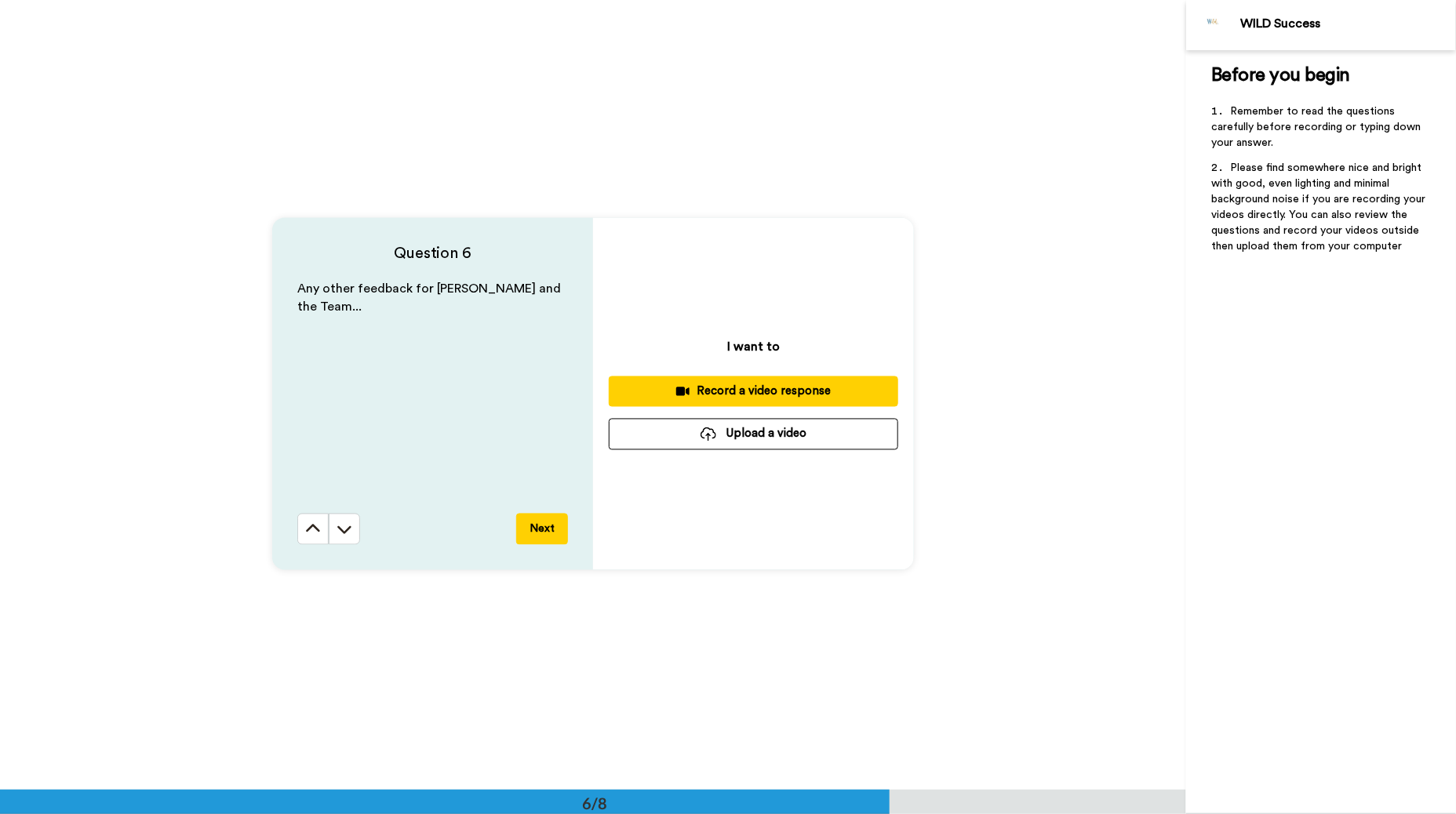
click at [714, 388] on div "Record a video response" at bounding box center [753, 392] width 264 height 17
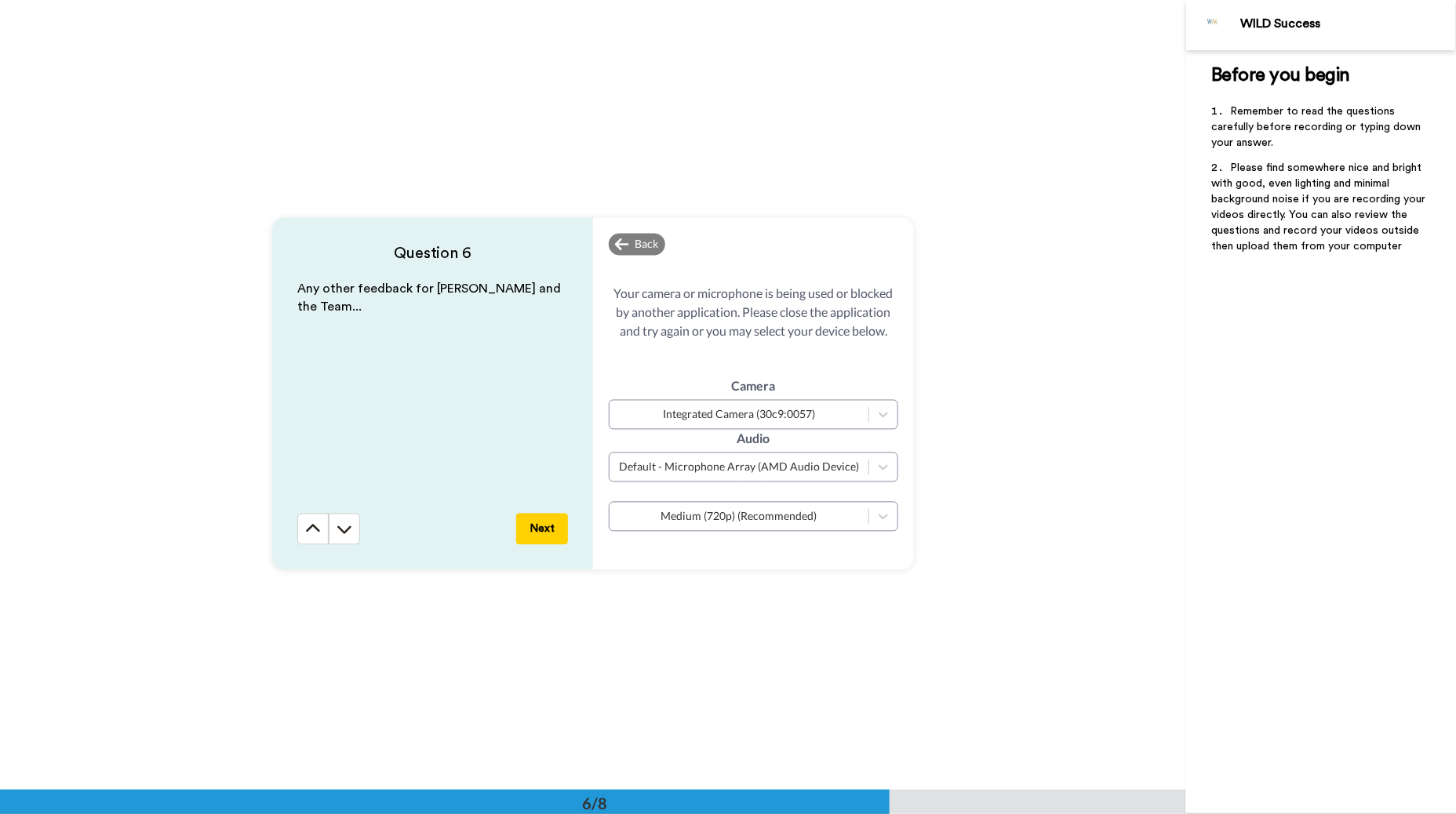
click at [538, 527] on button "Next" at bounding box center [542, 529] width 52 height 31
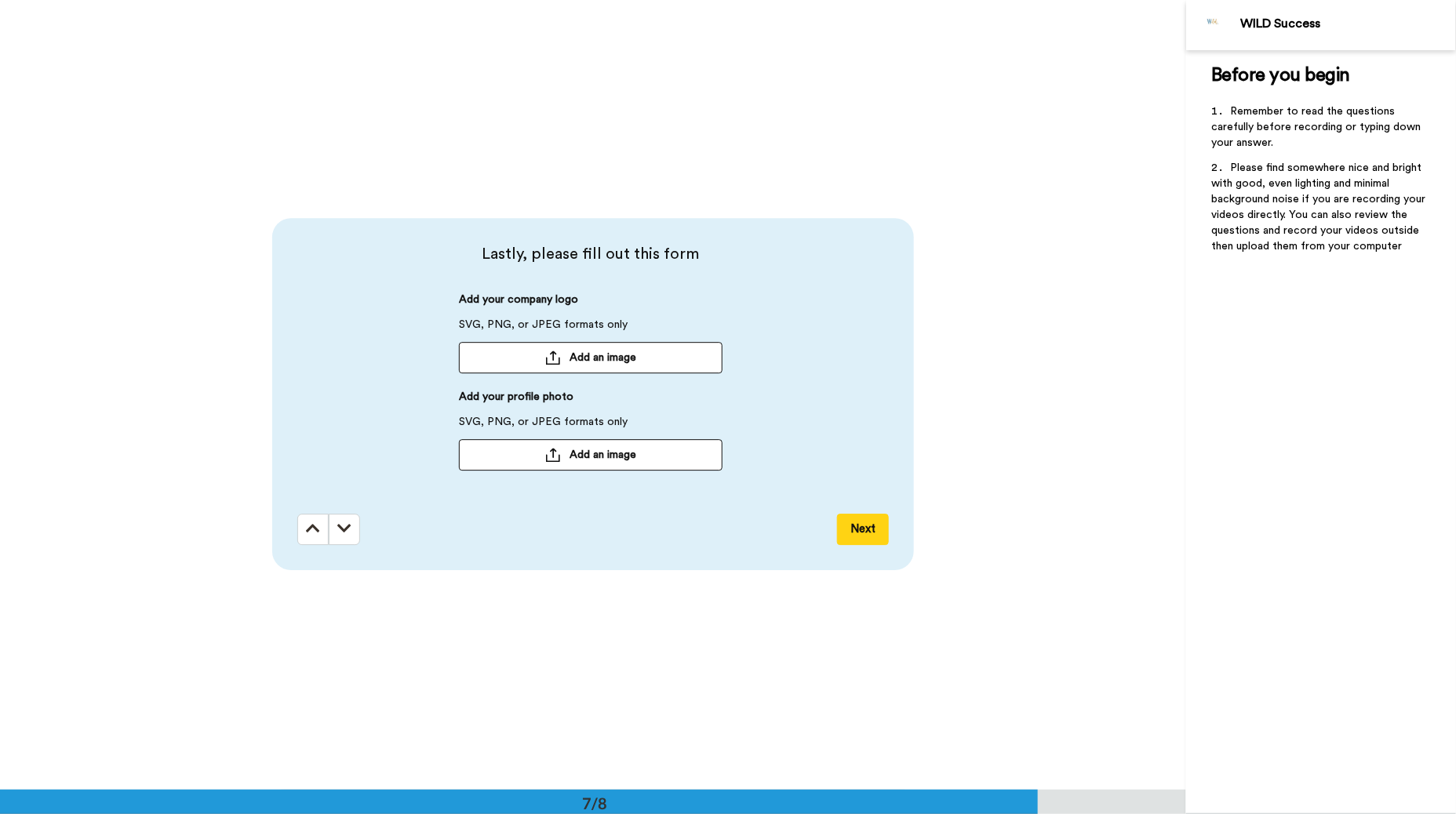
scroll to position [4741, 0]
click at [582, 450] on span "Add an image" at bounding box center [603, 454] width 67 height 16
click at [861, 528] on button "Next" at bounding box center [863, 528] width 52 height 31
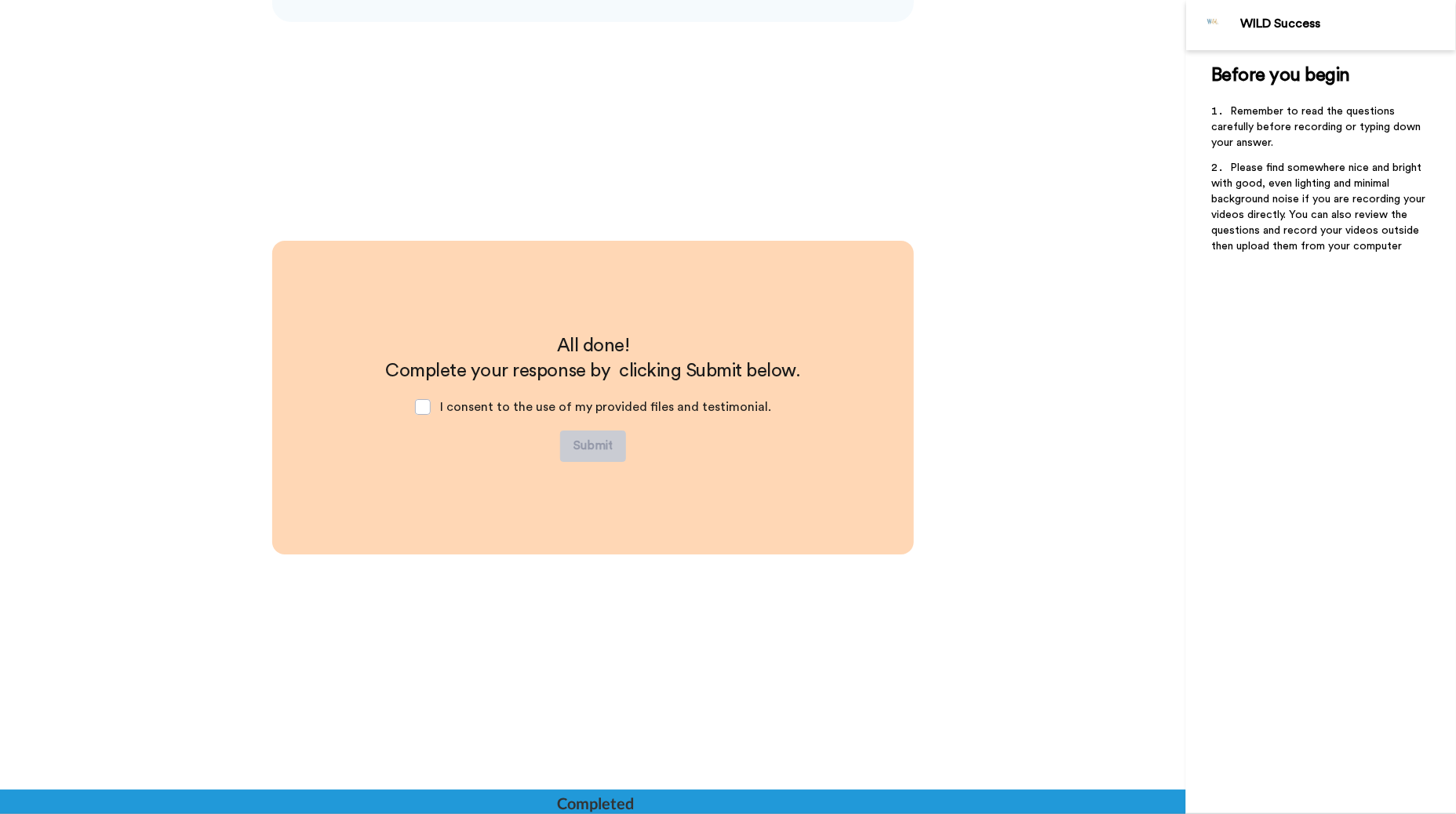
scroll to position [5292, 0]
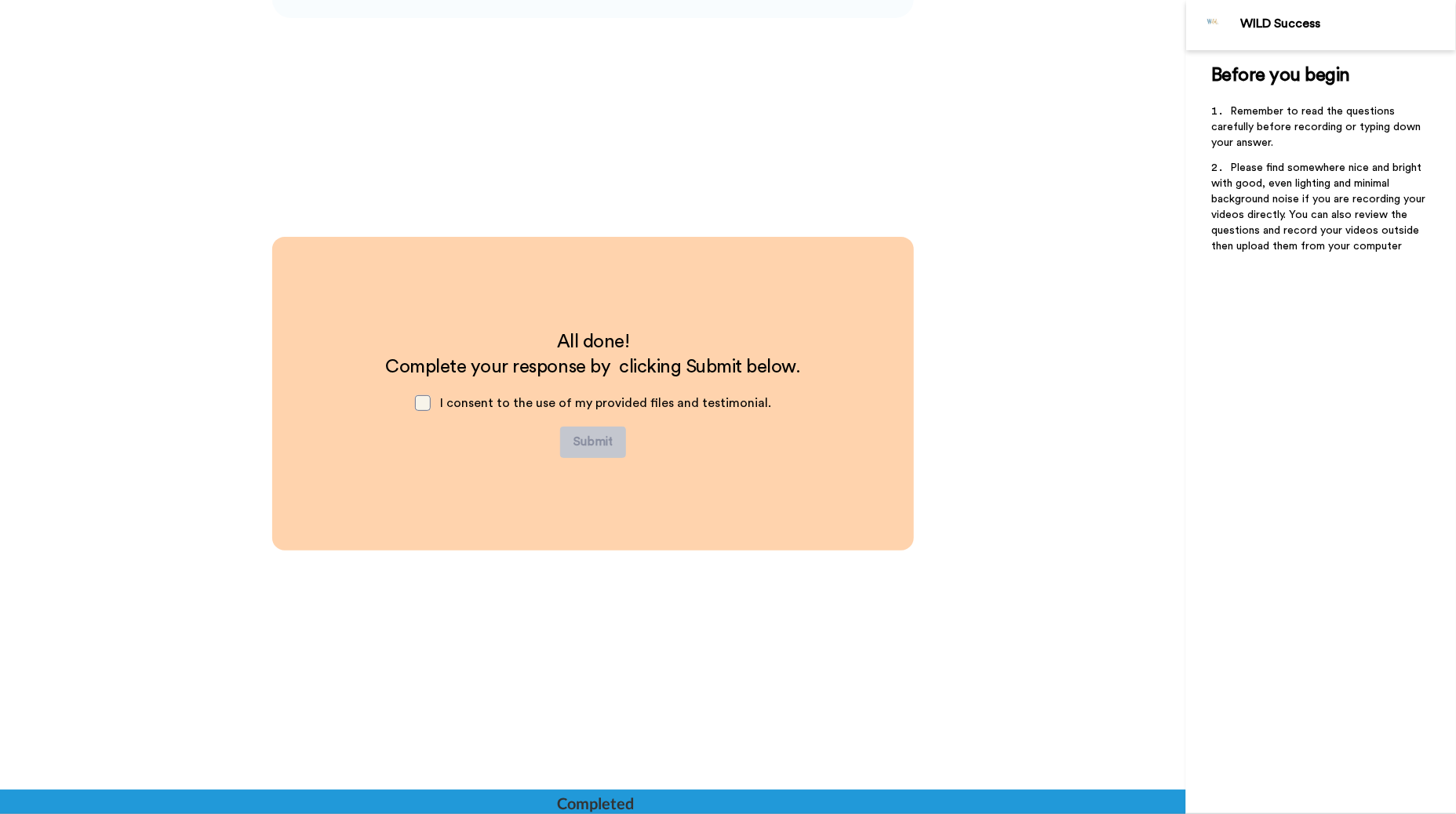
click at [424, 407] on span at bounding box center [423, 403] width 16 height 16
click at [676, 437] on div "Please make sure you’ve uploaded an answer to at least one question and granted…" at bounding box center [705, 443] width 157 height 59
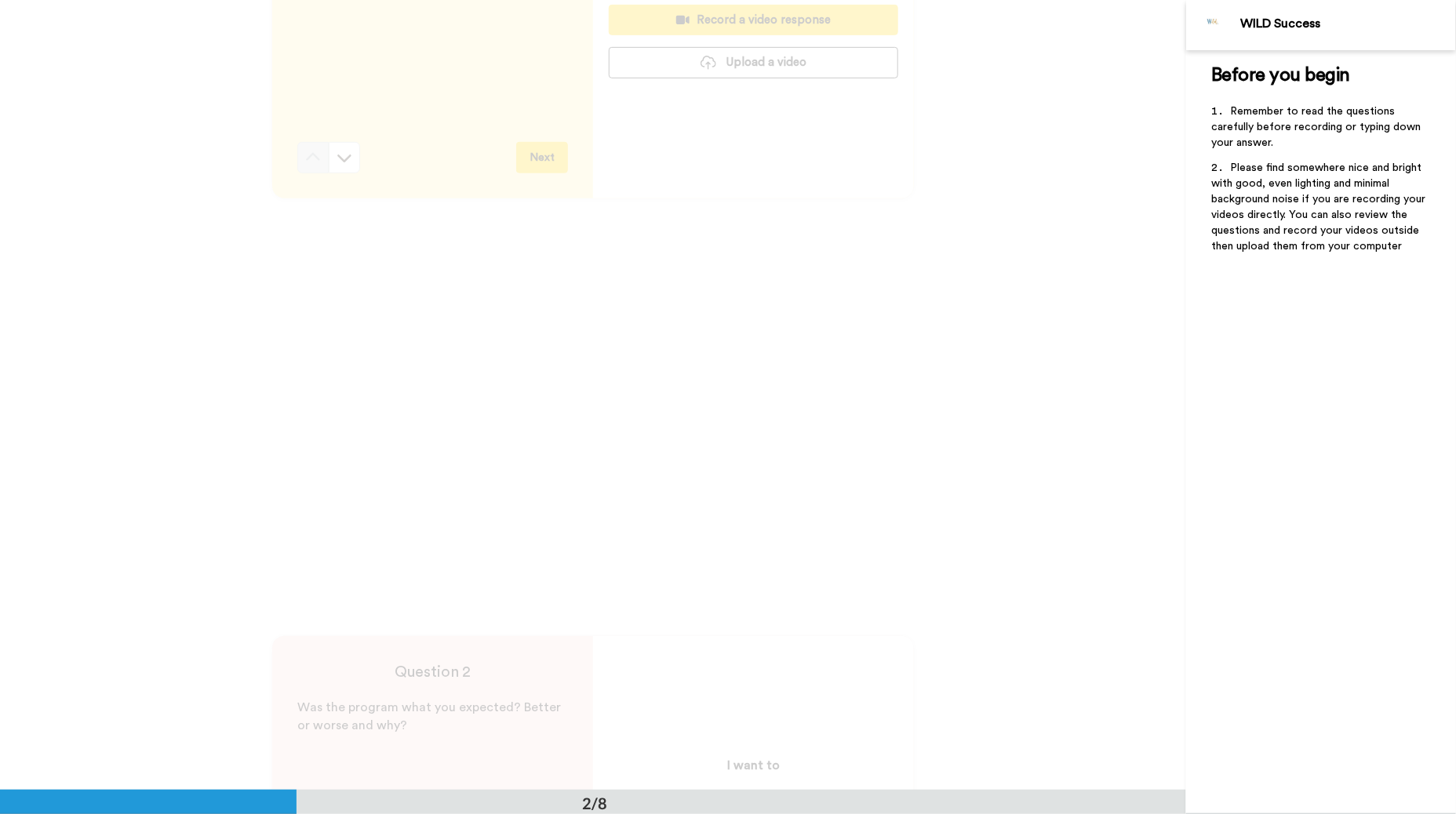
scroll to position [0, 0]
